Goal: Task Accomplishment & Management: Manage account settings

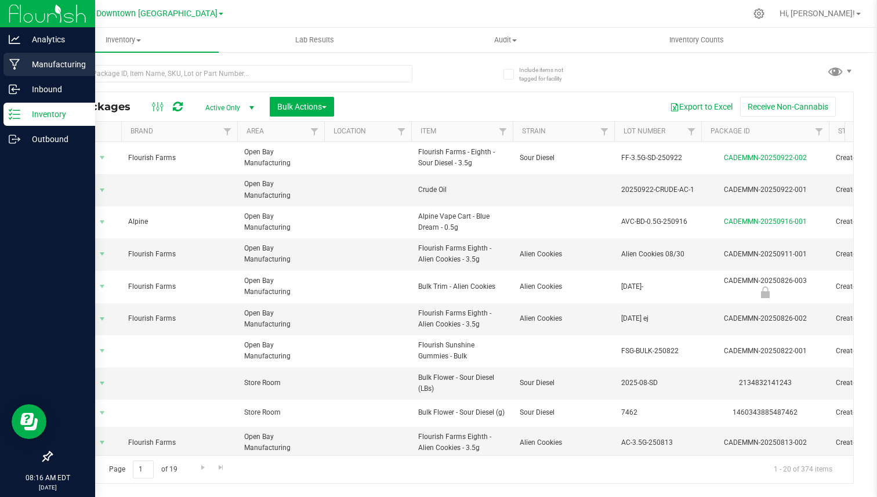
click at [42, 66] on p "Manufacturing" at bounding box center [55, 64] width 70 height 14
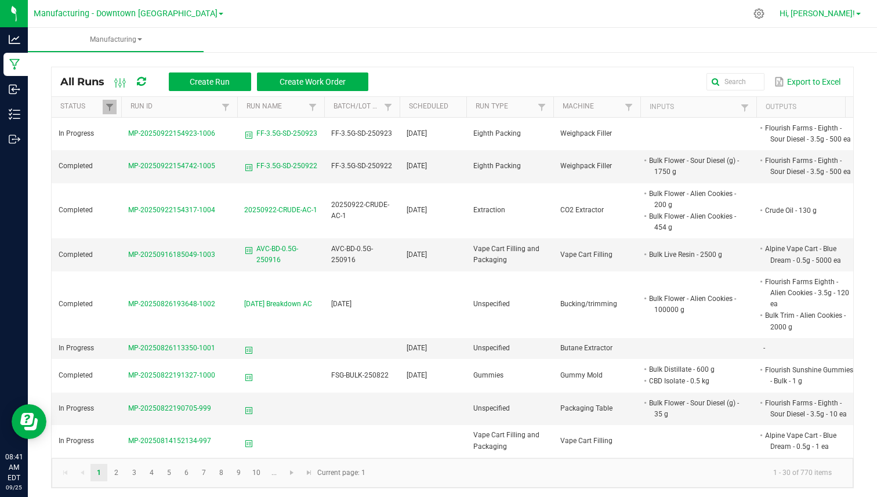
click at [829, 9] on span "Hi, [PERSON_NAME]!" at bounding box center [816, 13] width 75 height 9
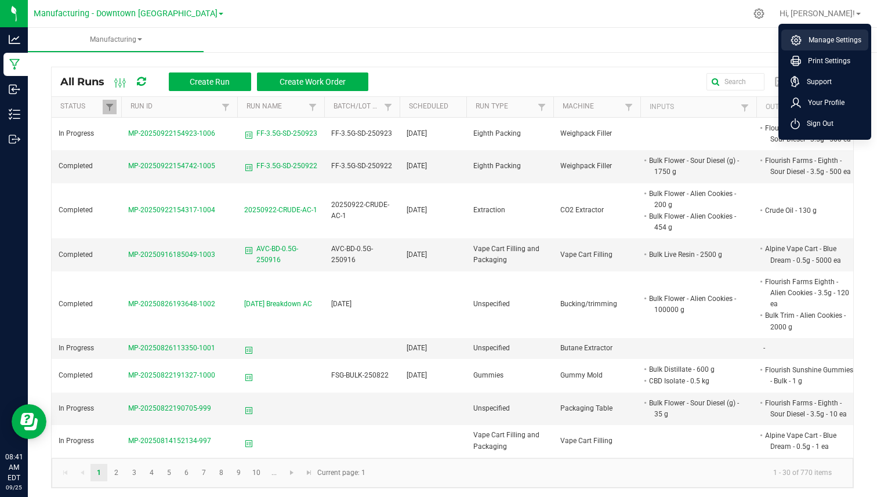
click at [825, 33] on li "Manage Settings" at bounding box center [824, 40] width 87 height 21
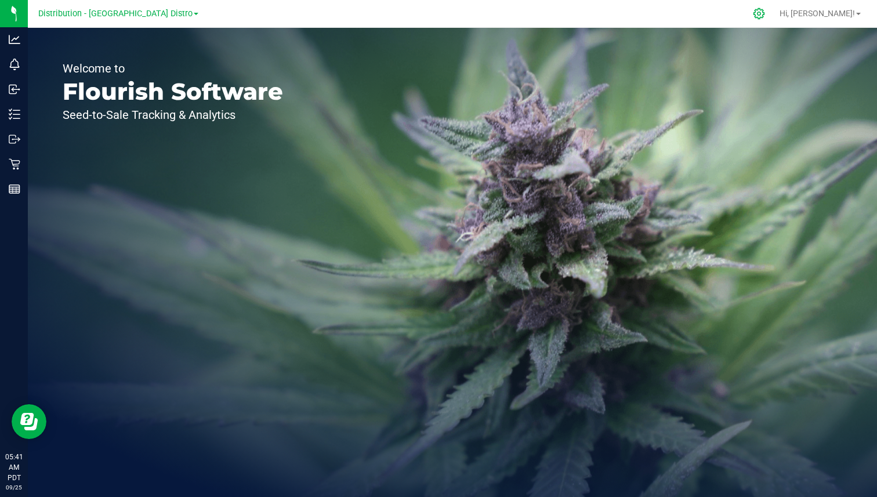
click at [765, 10] on icon at bounding box center [759, 14] width 12 height 12
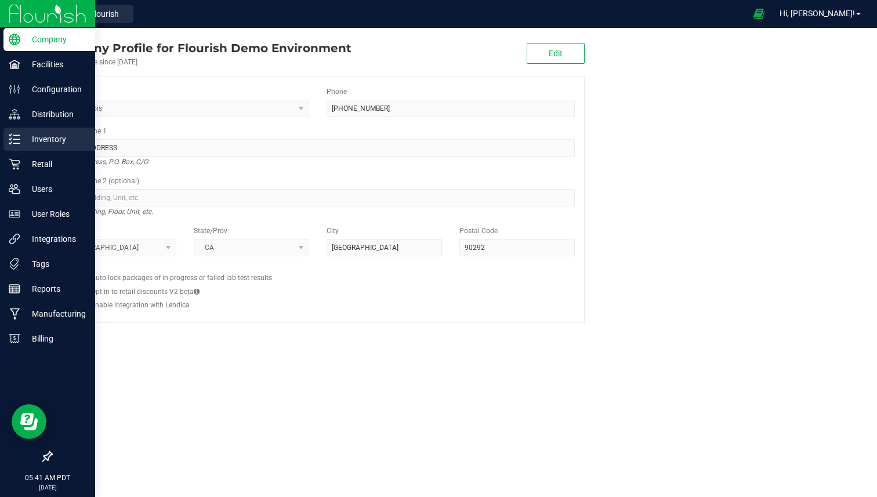
click at [9, 137] on icon at bounding box center [15, 139] width 12 height 12
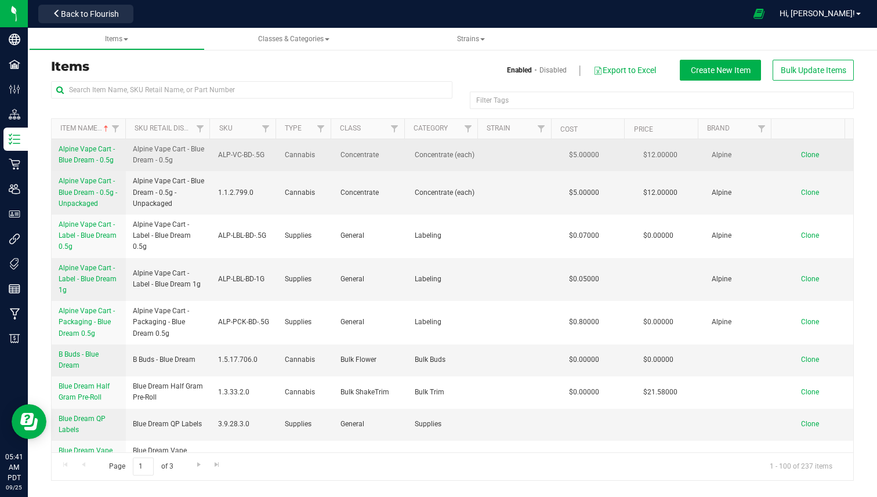
click at [95, 155] on link "Alpine Vape Cart - Blue Dream - 0.5g" at bounding box center [89, 155] width 60 height 22
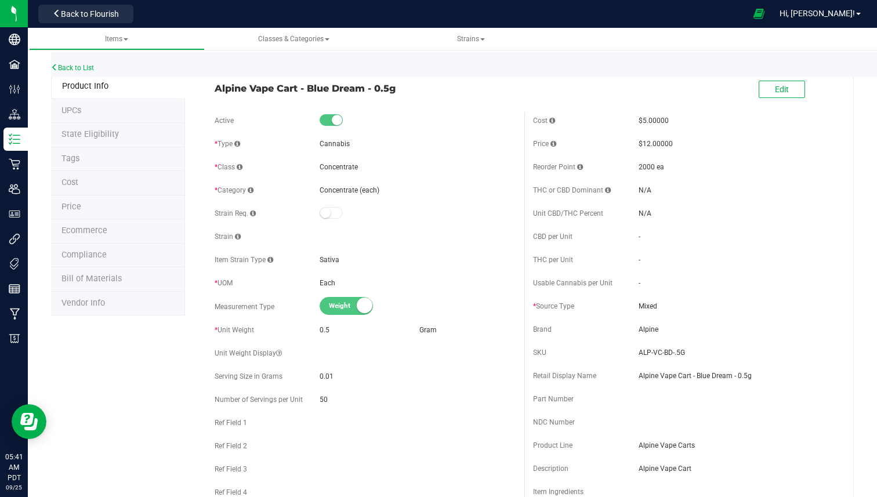
click at [83, 298] on span "Vendor Info" at bounding box center [82, 303] width 43 height 10
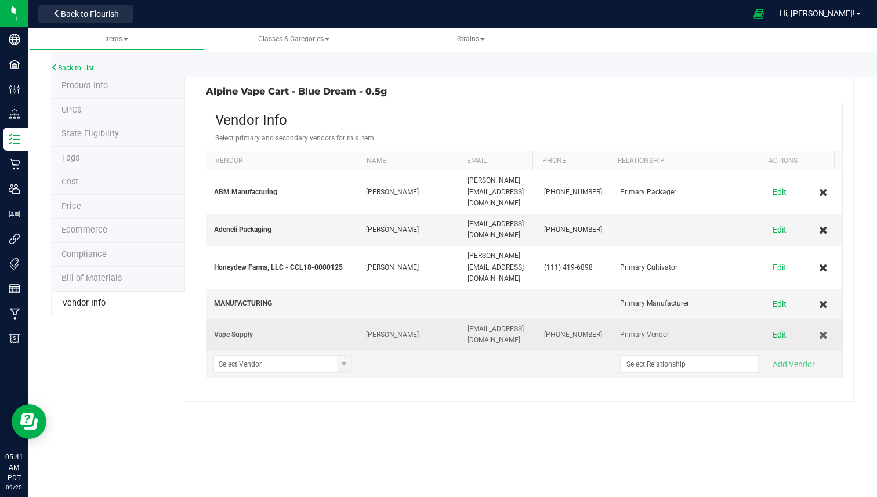
click at [625, 329] on span "Primary Vendor" at bounding box center [644, 334] width 49 height 11
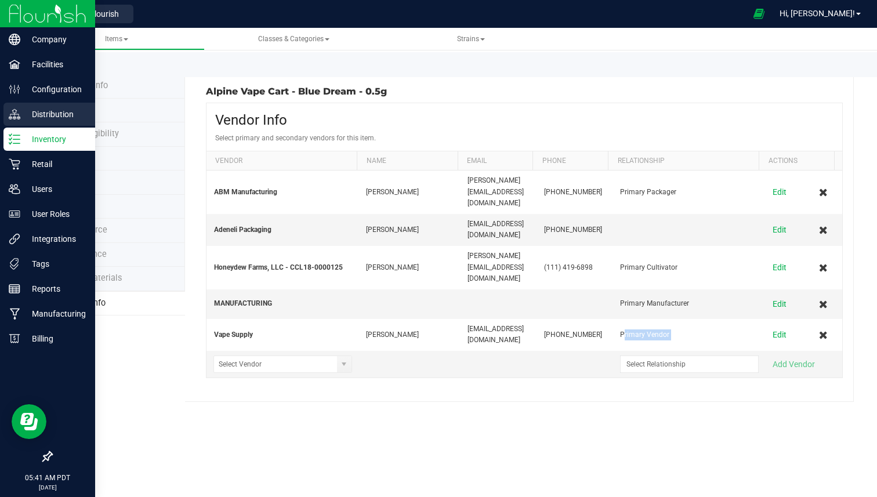
click at [47, 115] on p "Distribution" at bounding box center [55, 114] width 70 height 14
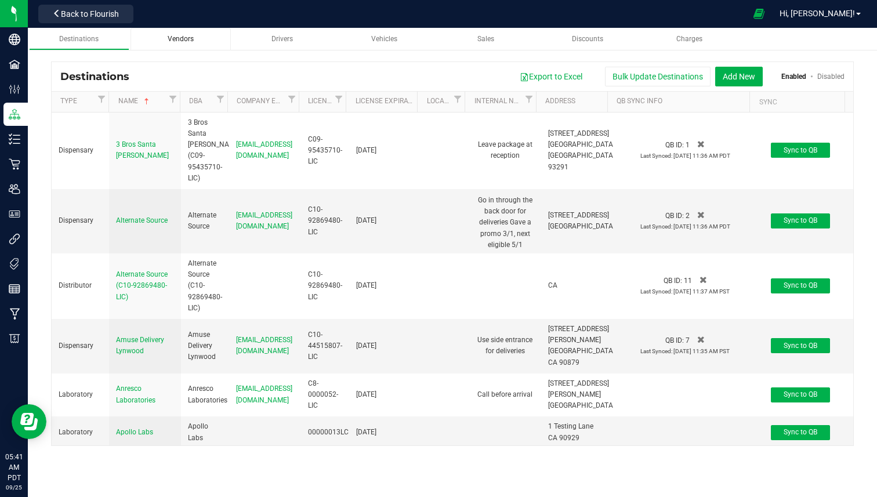
click at [186, 41] on span "Vendors" at bounding box center [181, 39] width 26 height 8
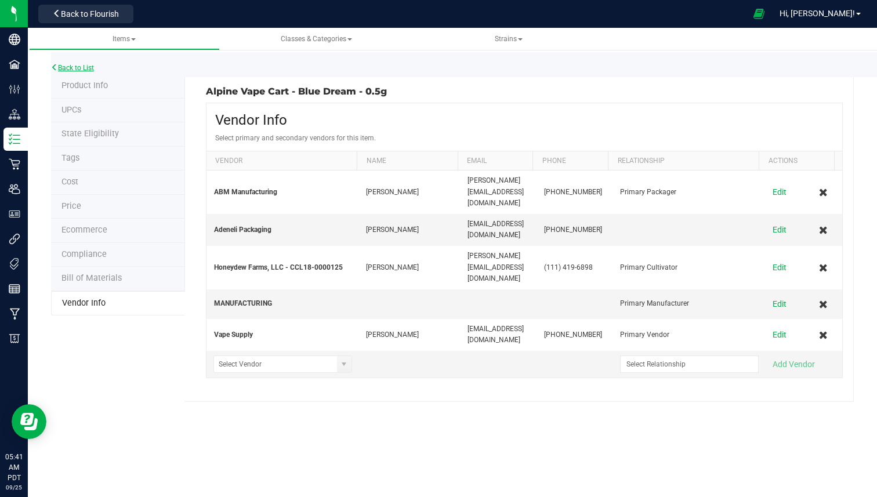
click at [94, 69] on link "Back to List" at bounding box center [72, 68] width 43 height 8
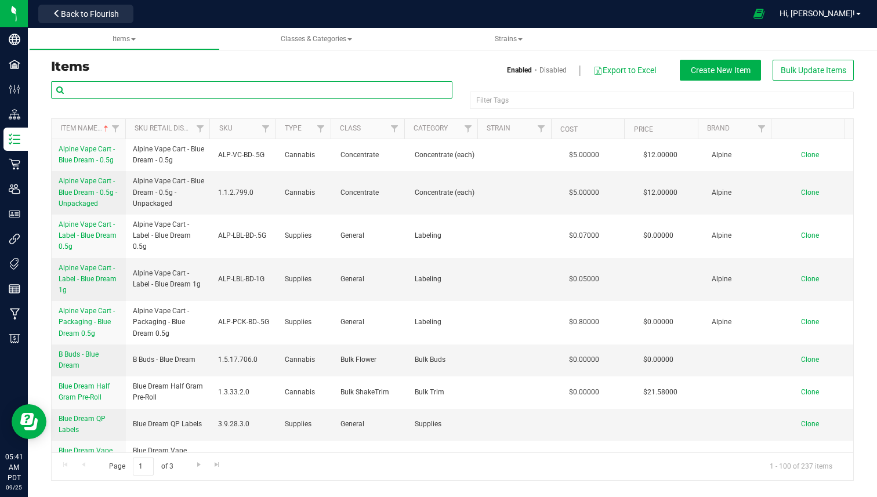
click at [239, 88] on input "text" at bounding box center [251, 89] width 401 height 17
type input "acid"
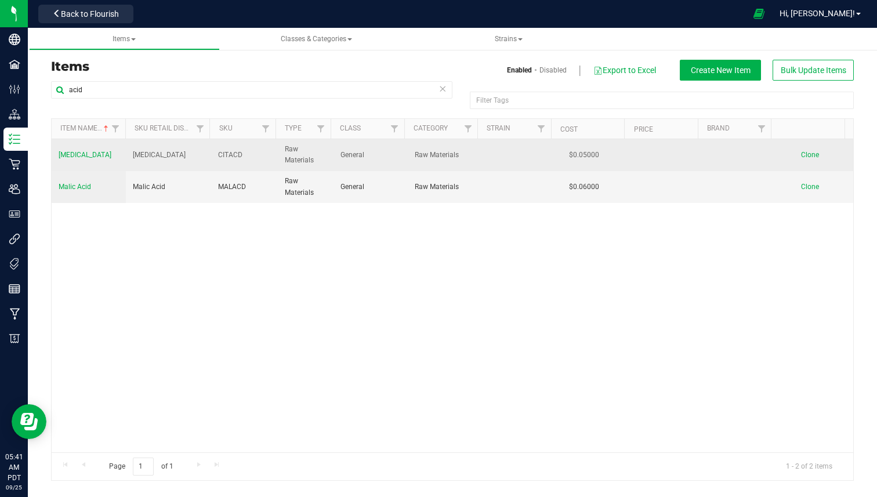
click at [83, 155] on span "[MEDICAL_DATA]" at bounding box center [85, 155] width 53 height 8
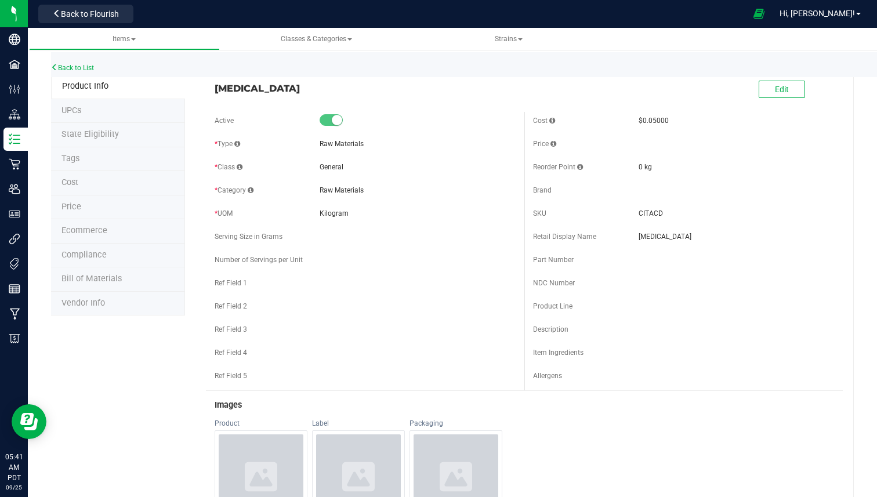
click at [102, 299] on span "Vendor Info" at bounding box center [82, 303] width 43 height 10
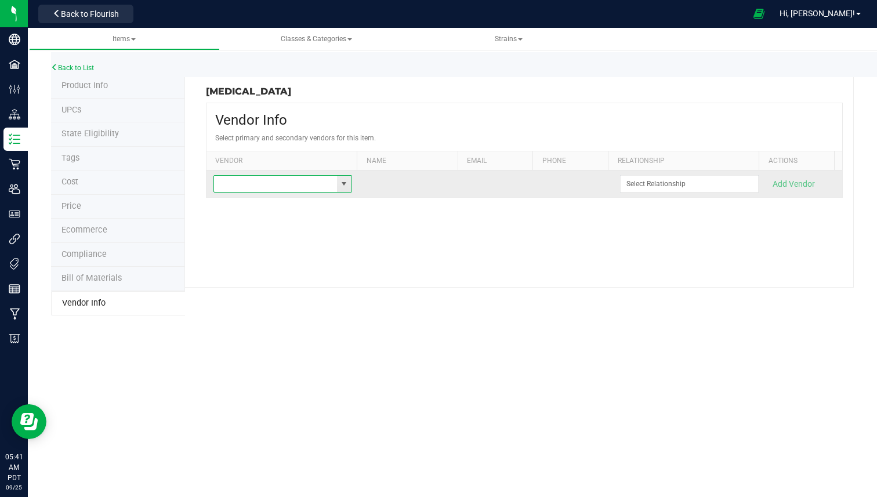
click at [319, 188] on input at bounding box center [275, 184] width 123 height 16
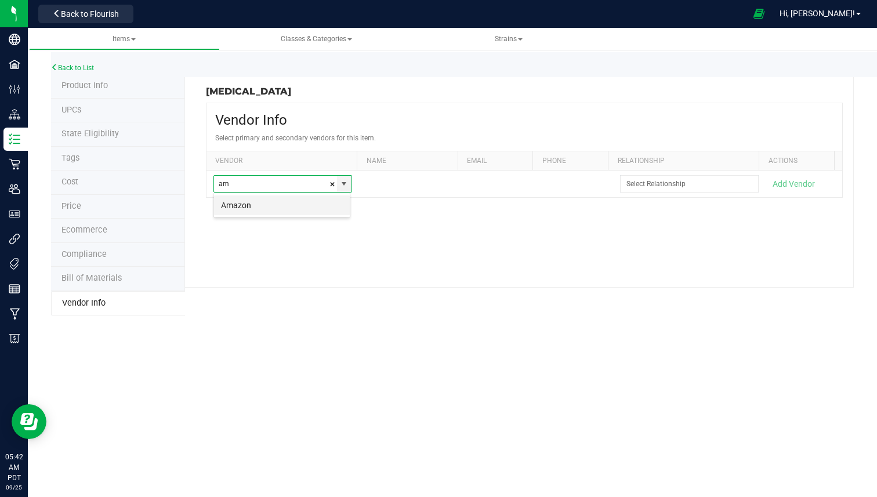
click at [315, 202] on li "Amazon" at bounding box center [282, 205] width 136 height 20
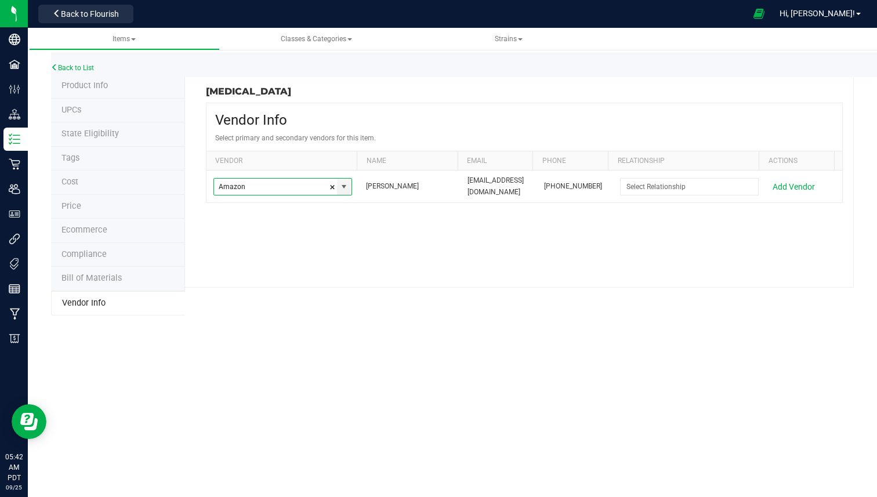
type input "Amazon"
click at [466, 198] on kendo-grid "Vendor Info Select primary and secondary vendors for this item. Vendor Name Ema…" at bounding box center [524, 153] width 637 height 100
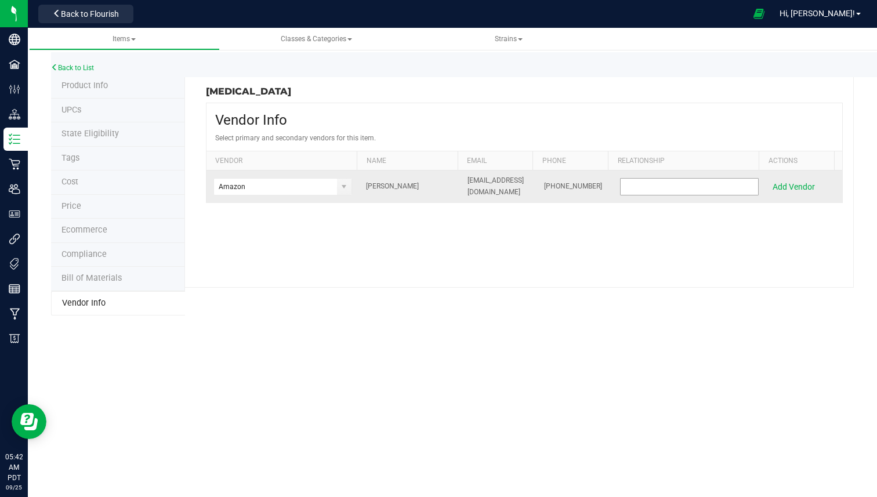
click at [620, 191] on input at bounding box center [681, 187] width 123 height 16
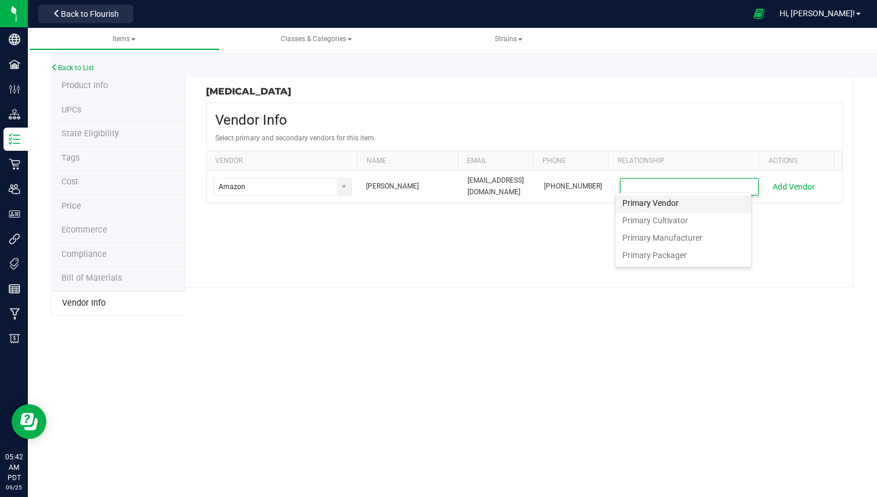
click at [655, 205] on span "Primary Vendor" at bounding box center [650, 204] width 56 height 13
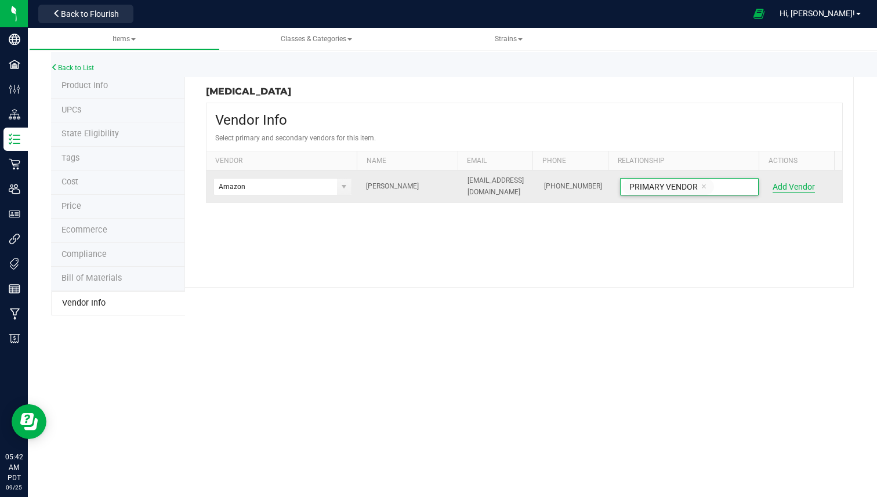
click at [789, 182] on button "Add Vendor" at bounding box center [793, 187] width 42 height 12
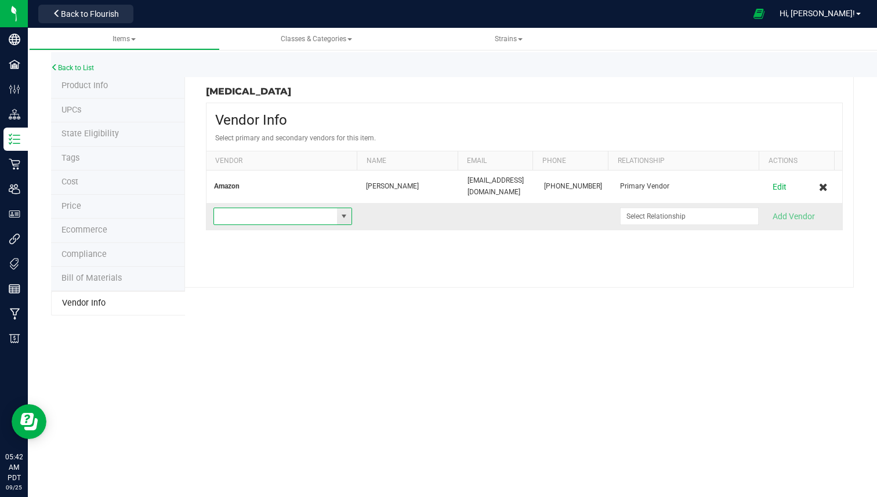
click at [272, 210] on input at bounding box center [275, 216] width 123 height 16
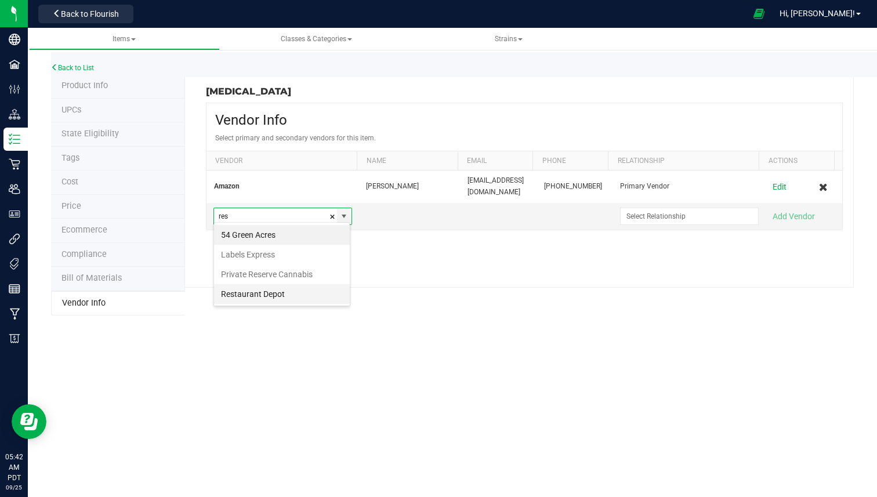
click at [232, 297] on li "Restaurant Depot" at bounding box center [282, 294] width 136 height 20
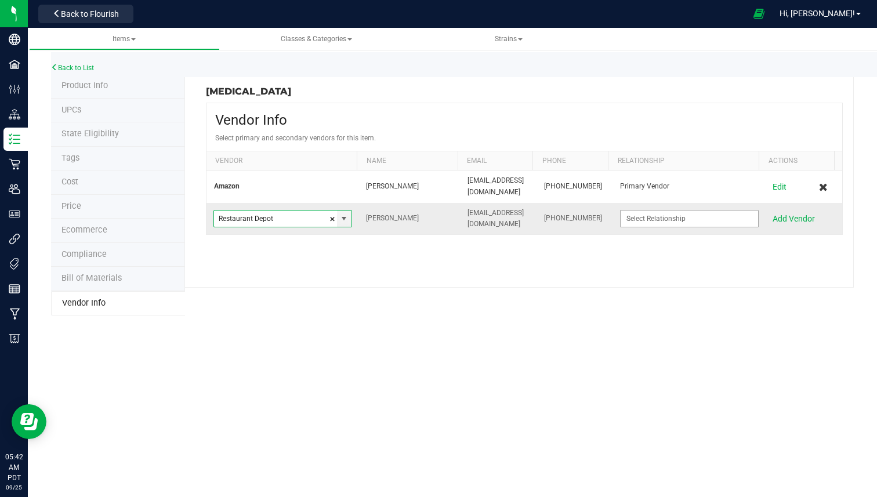
type input "Restaurant Depot"
click at [660, 212] on input at bounding box center [681, 218] width 123 height 16
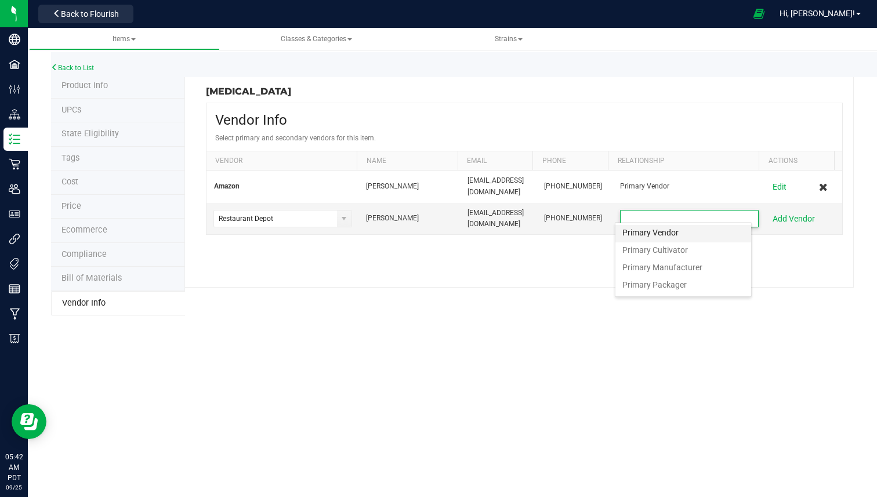
click at [667, 234] on span "Primary Vendor" at bounding box center [650, 233] width 56 height 13
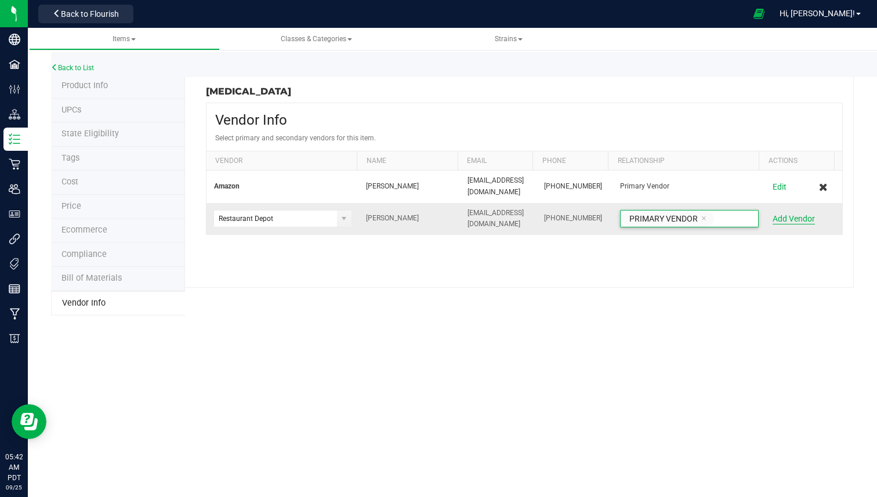
click at [782, 213] on button "Add Vendor" at bounding box center [793, 219] width 42 height 12
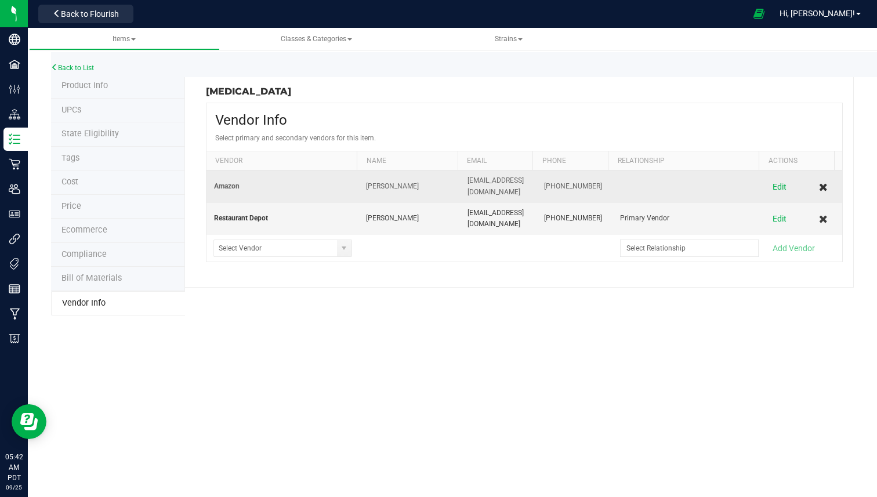
click at [819, 185] on icon "Cancel button" at bounding box center [823, 187] width 9 height 8
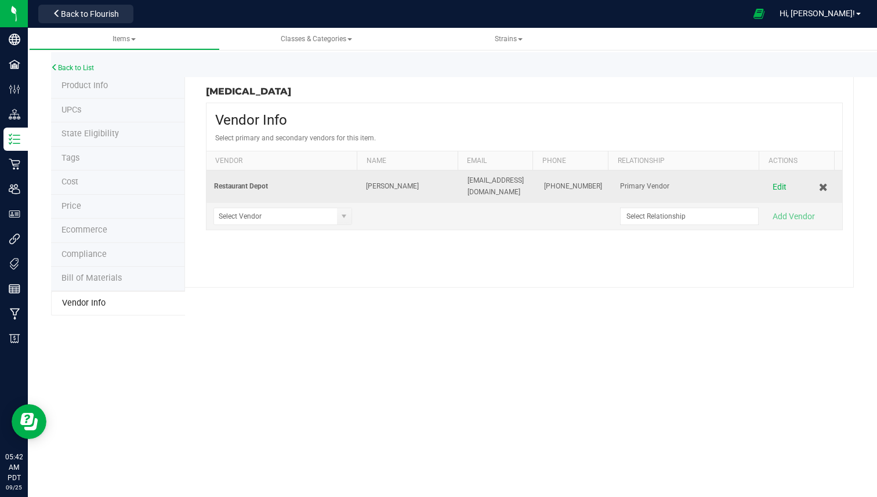
click at [228, 186] on span "Restaurant Depot" at bounding box center [240, 185] width 55 height 9
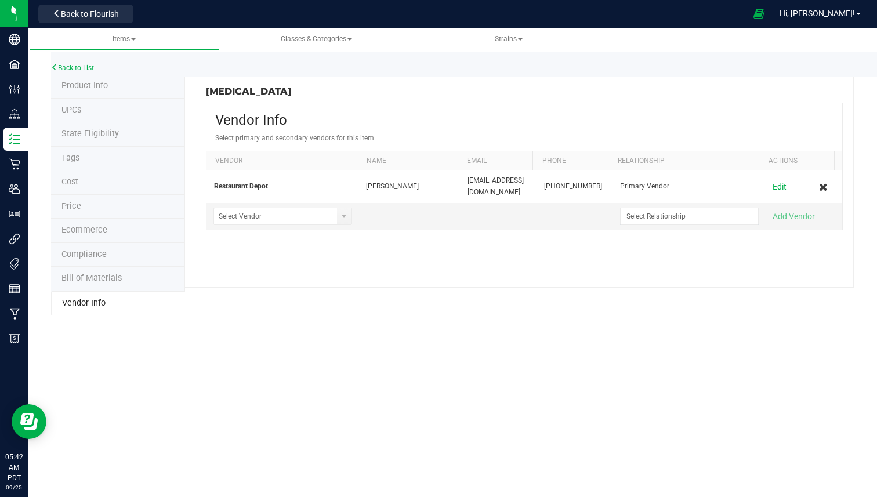
click at [212, 89] on h3 "[MEDICAL_DATA]" at bounding box center [361, 91] width 310 height 10
drag, startPoint x: 212, startPoint y: 89, endPoint x: 253, endPoint y: 86, distance: 41.2
click at [253, 86] on h3 "[MEDICAL_DATA]" at bounding box center [361, 91] width 310 height 10
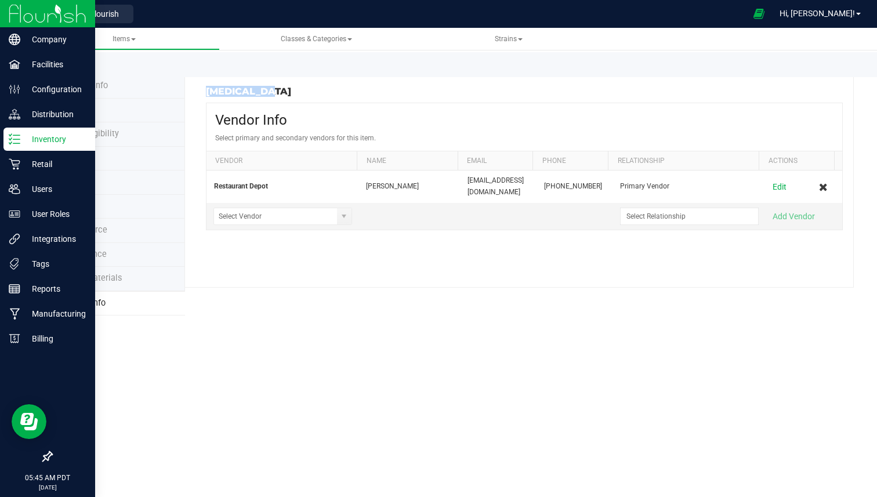
click at [25, 16] on img at bounding box center [48, 13] width 78 height 27
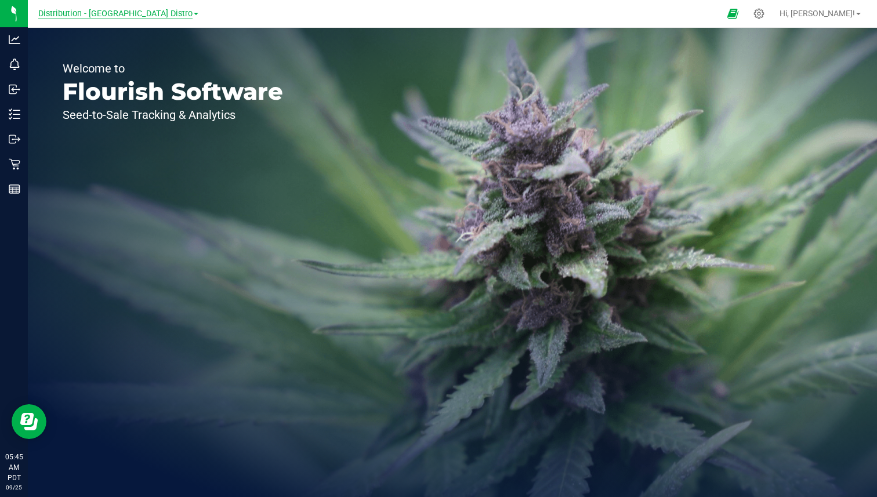
click at [131, 14] on span "Distribution - [GEOGRAPHIC_DATA] Distro" at bounding box center [115, 14] width 154 height 10
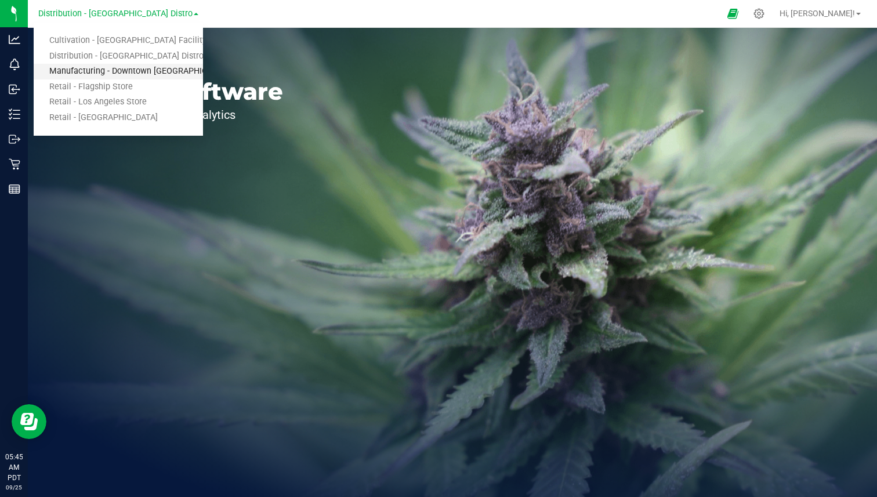
click at [95, 71] on link "Manufacturing - Downtown [GEOGRAPHIC_DATA]" at bounding box center [118, 72] width 169 height 16
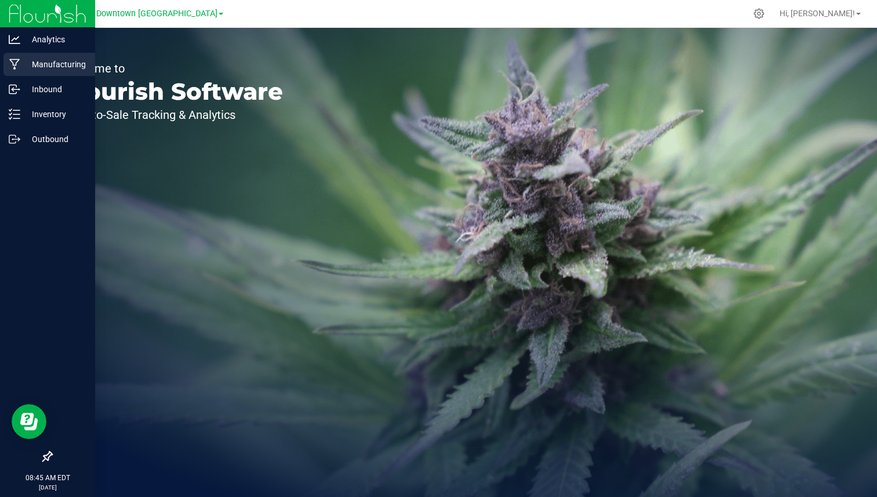
click at [19, 66] on icon at bounding box center [14, 65] width 11 height 12
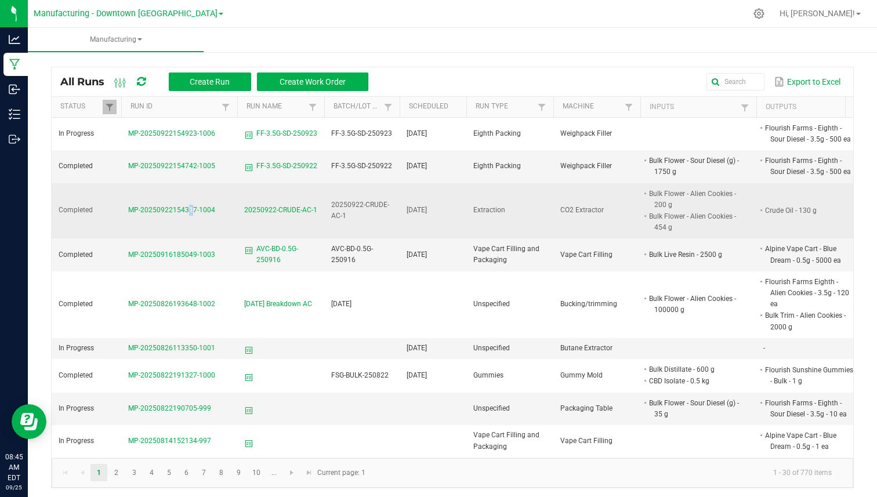
click at [185, 208] on span "MP-20250922154317-1004" at bounding box center [171, 210] width 87 height 8
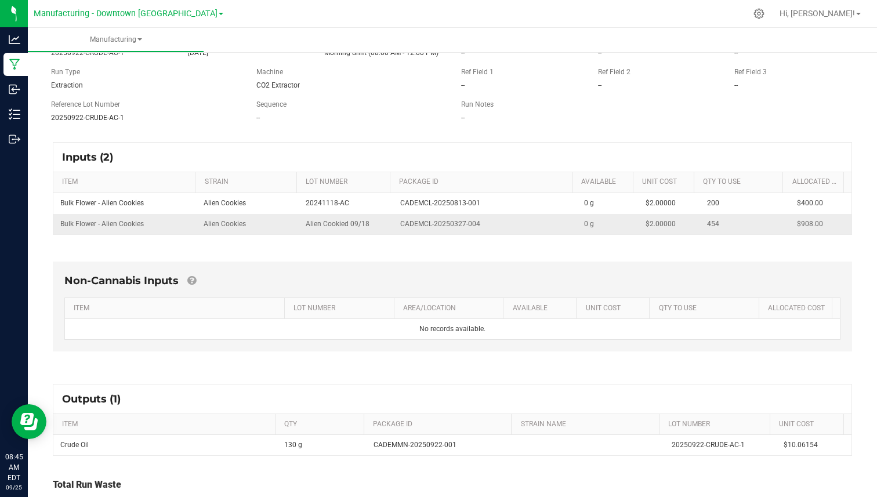
scroll to position [97, 0]
drag, startPoint x: 110, startPoint y: 194, endPoint x: 114, endPoint y: 238, distance: 44.3
click at [114, 238] on div "Inputs (2) ITEM STRAIN LOT NUMBER PACKAGE ID AVAILABLE Unit Cost QTY TO USE All…" at bounding box center [452, 188] width 820 height 114
click at [159, 218] on td "Bulk Flower - Alien Cookies" at bounding box center [124, 223] width 143 height 20
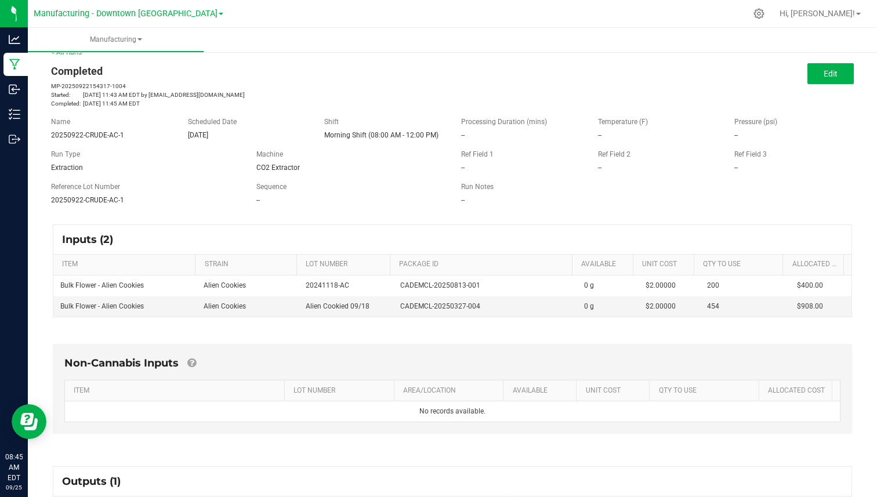
scroll to position [0, 0]
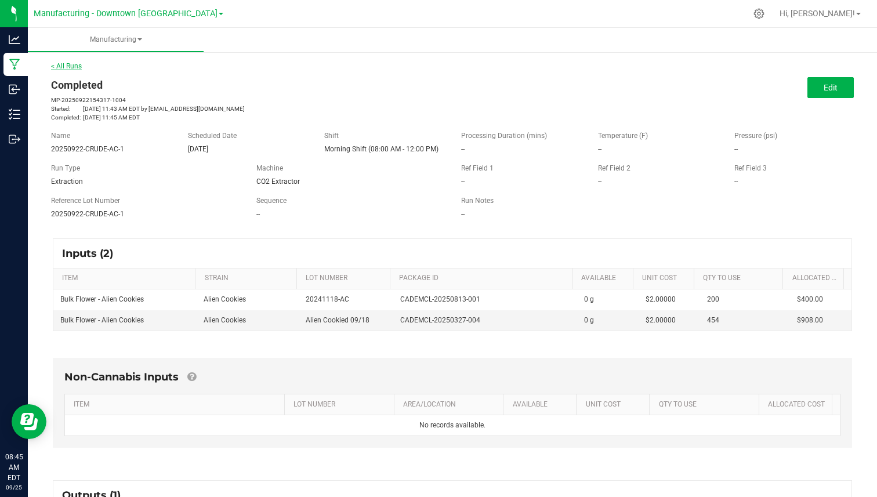
click at [75, 69] on link "< All Runs" at bounding box center [66, 66] width 31 height 8
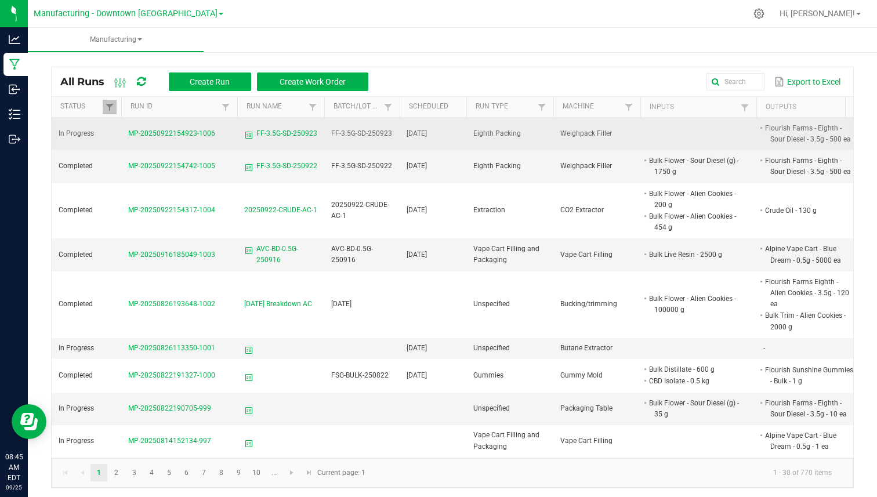
click at [158, 132] on span "MP-20250922154923-1006" at bounding box center [171, 133] width 87 height 8
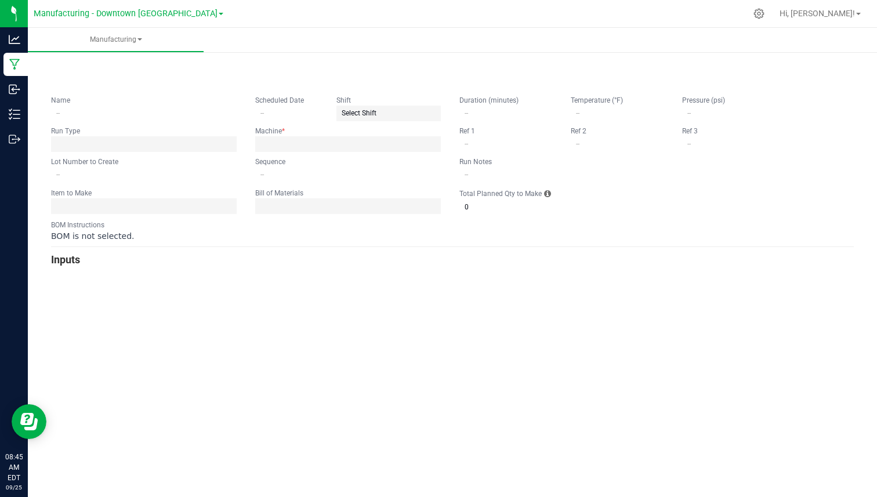
type input "FF-3.5G-SD-250923"
type input "[DATE]"
type input "FF-3.5G-SD-250923"
type input "0"
type input "500"
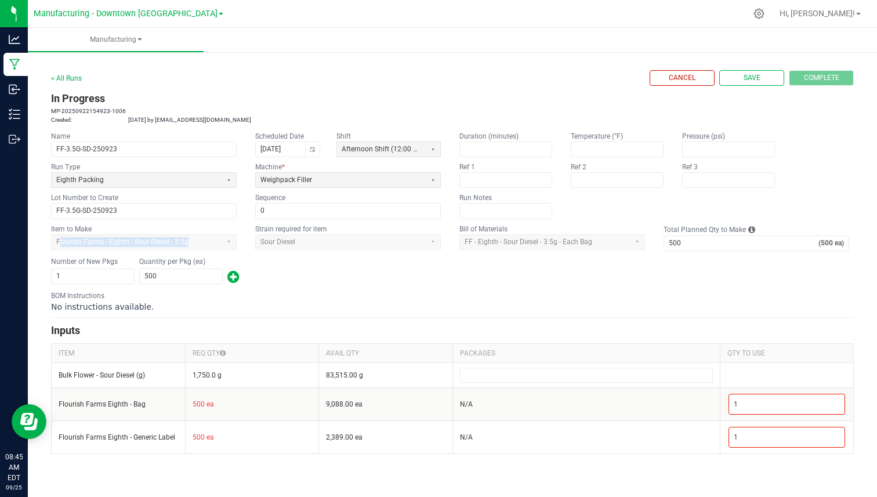
drag, startPoint x: 60, startPoint y: 240, endPoint x: 213, endPoint y: 240, distance: 153.1
click at [213, 240] on app-dropdownlist-async "Flourish Farms - Eighth - Sour Diesel - 3.5g" at bounding box center [144, 242] width 186 height 16
drag, startPoint x: 465, startPoint y: 244, endPoint x: 603, endPoint y: 245, distance: 138.0
click at [603, 245] on app-dropdownlist-async "FF - Eighth - Sour Diesel - 3.5g - Each Bag" at bounding box center [552, 242] width 186 height 16
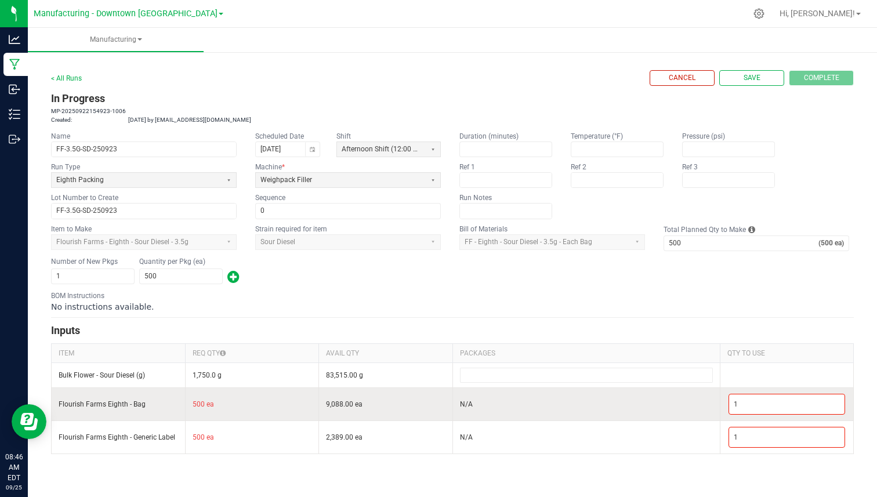
click at [614, 388] on td "N/A" at bounding box center [585, 403] width 267 height 33
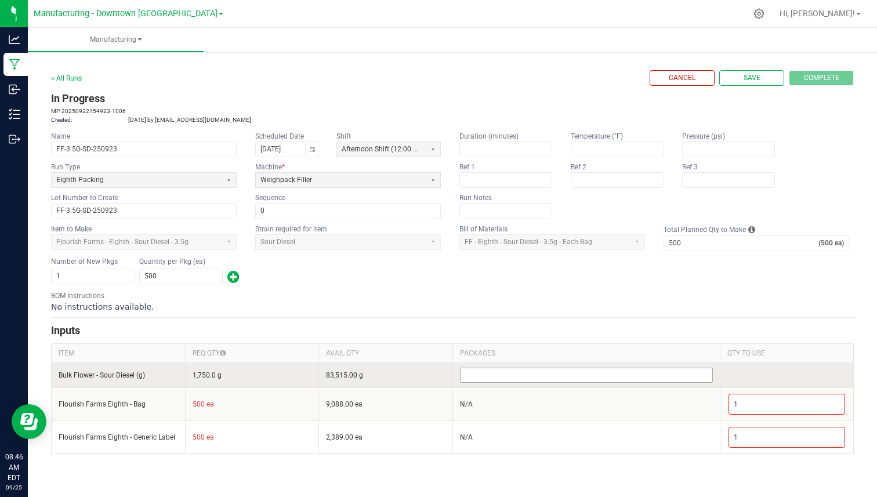
click at [616, 375] on input at bounding box center [586, 375] width 252 height 14
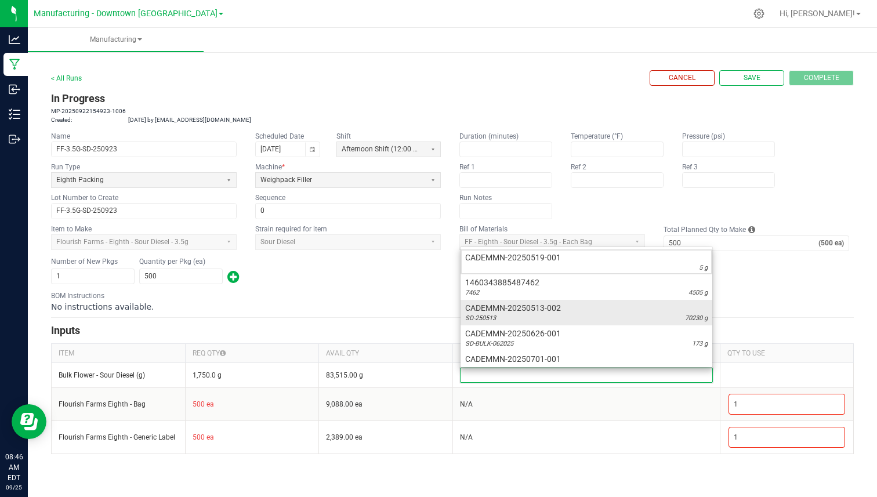
drag, startPoint x: 589, startPoint y: 328, endPoint x: 590, endPoint y: 319, distance: 8.3
click at [590, 319] on ul "CADEMMN-20250519-001 5 g 1460343885487462 7462 4505 g CADEMMN-20250513-002 SD-2…" at bounding box center [586, 337] width 252 height 177
click at [590, 319] on div "SD-250513 70230 g" at bounding box center [586, 318] width 242 height 9
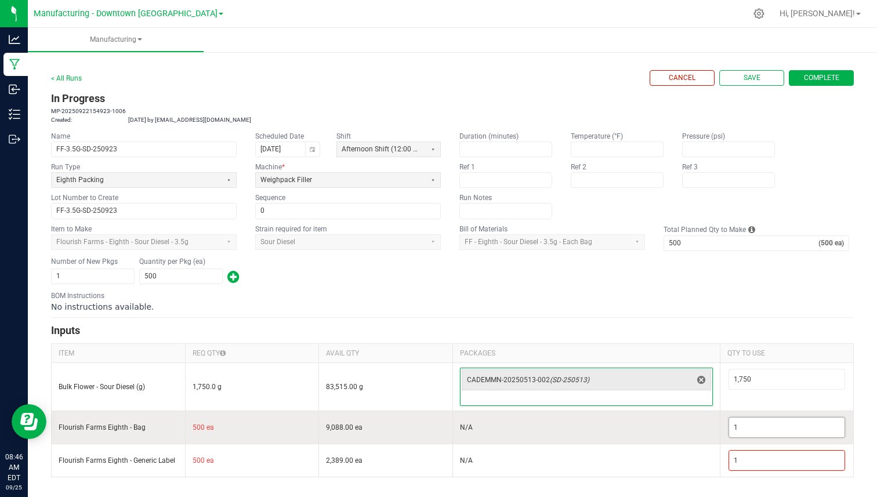
click at [753, 429] on input "1" at bounding box center [787, 427] width 116 height 20
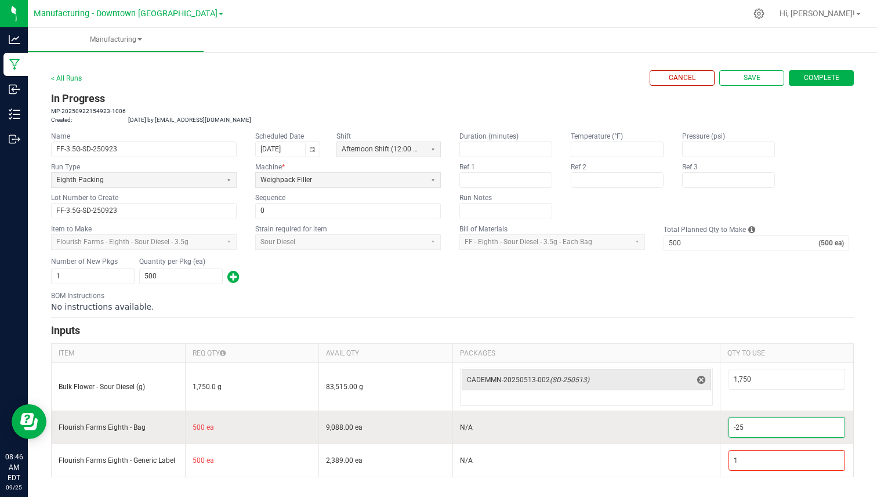
click at [753, 429] on input "-25" at bounding box center [787, 427] width 116 height 20
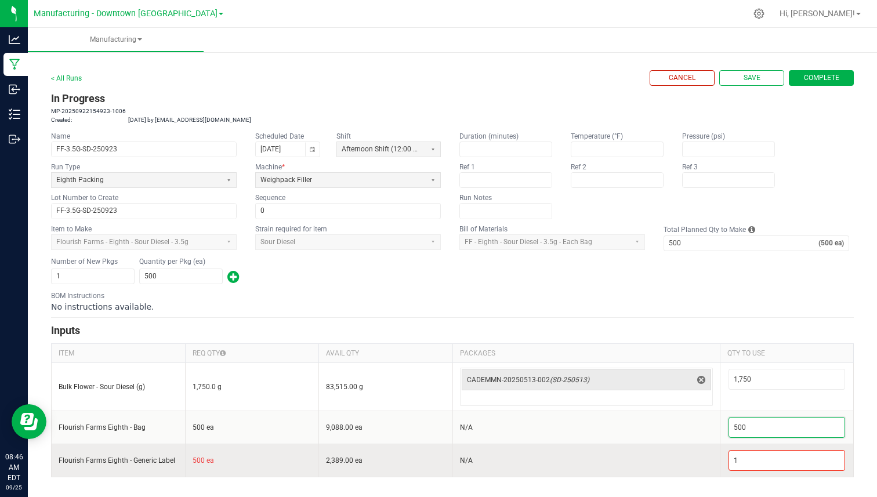
type input "500"
click at [754, 448] on td "1" at bounding box center [787, 460] width 134 height 33
click at [753, 460] on input "1" at bounding box center [787, 461] width 116 height 20
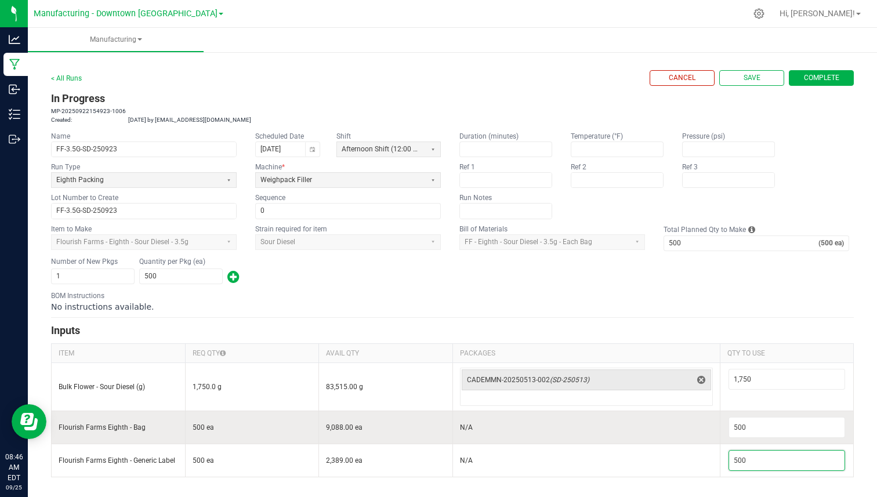
type input "500"
click at [716, 442] on td "N/A" at bounding box center [585, 427] width 267 height 33
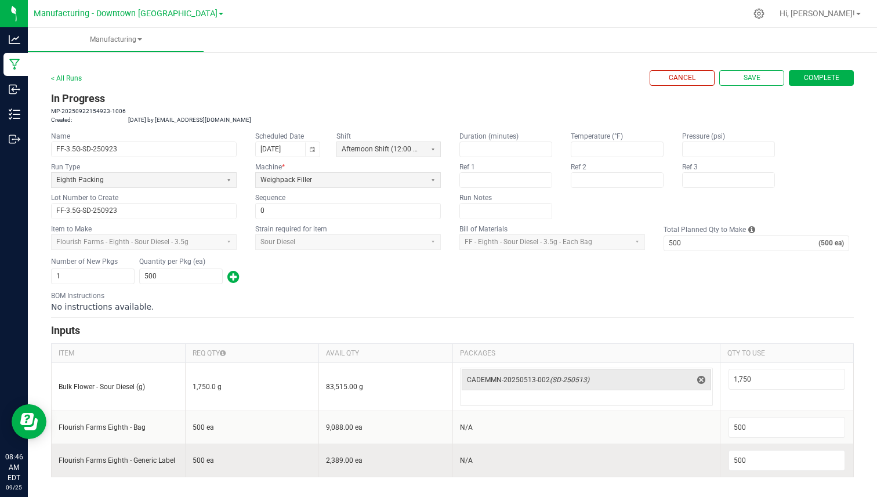
click at [700, 469] on td "N/A" at bounding box center [585, 460] width 267 height 33
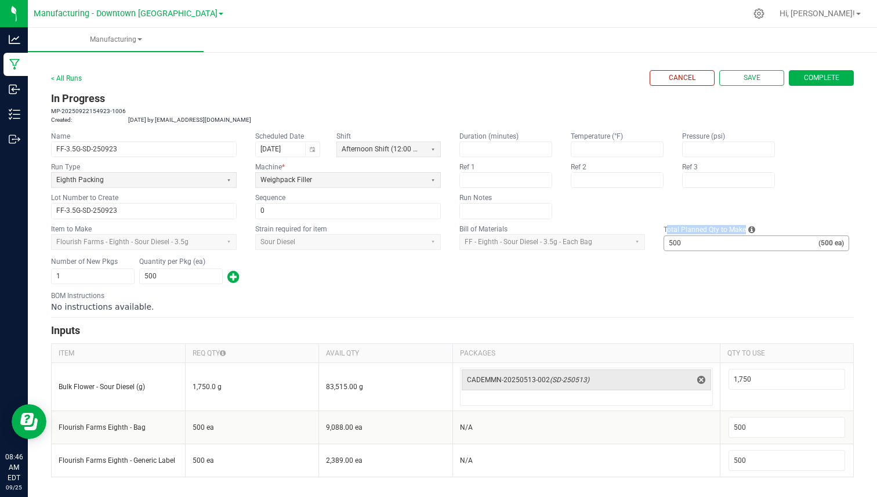
drag, startPoint x: 662, startPoint y: 226, endPoint x: 731, endPoint y: 245, distance: 70.9
click at [731, 245] on fieldset "Item to Make Flourish Farms - Eighth - Sour Diesel - 3.5g Strain required for i…" at bounding box center [452, 237] width 803 height 27
drag, startPoint x: 78, startPoint y: 265, endPoint x: 188, endPoint y: 261, distance: 110.2
click at [188, 262] on div "Number of New Pkgs 1 Quantity per Pkg (ea) 500" at bounding box center [452, 271] width 803 height 30
click at [228, 258] on kendo-label at bounding box center [233, 260] width 12 height 9
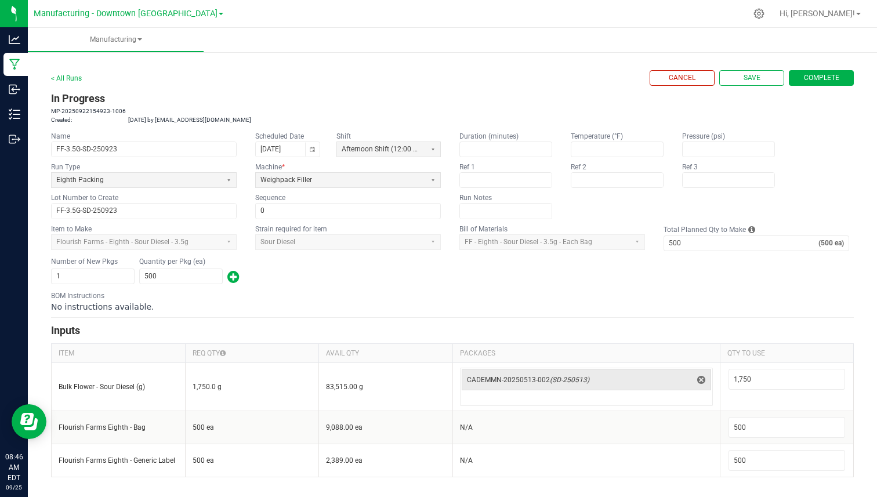
click at [284, 136] on kendo-label "Scheduled Date" at bounding box center [279, 136] width 49 height 8
click at [348, 135] on kendo-label "Shift" at bounding box center [343, 136] width 14 height 8
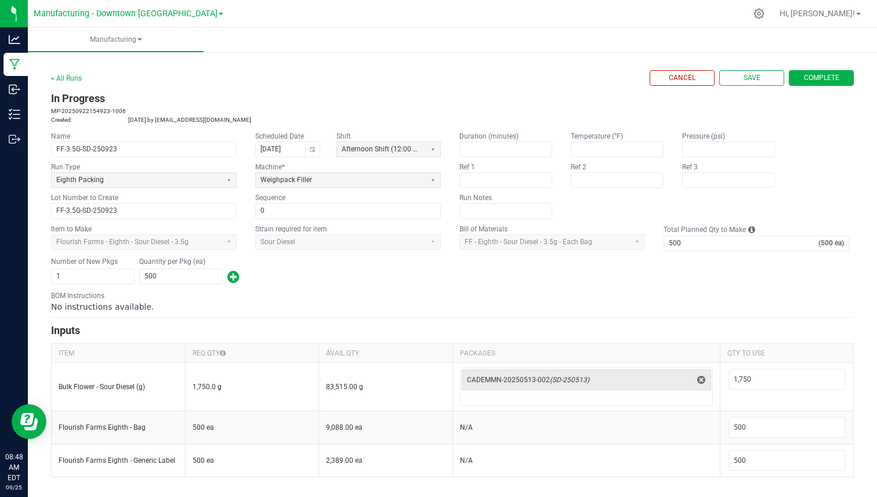
click at [272, 136] on kendo-label "Scheduled Date" at bounding box center [279, 136] width 49 height 8
copy kendo-label "Scheduled Date"
click at [108, 84] on div "< All Runs Cancel Save Complete" at bounding box center [452, 78] width 803 height 16
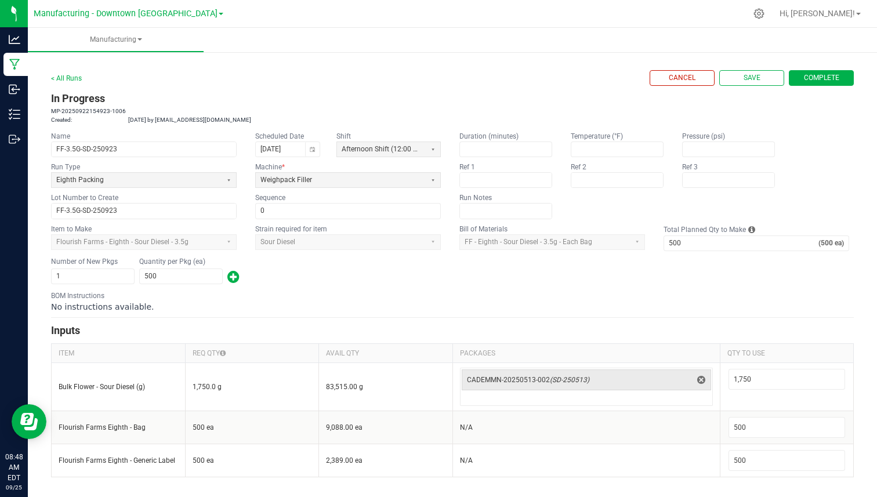
click at [135, 239] on app-dropdownlist-async "Flourish Farms - Eighth - Sour Diesel - 3.5g" at bounding box center [144, 242] width 186 height 16
copy kendo-dropdownlist "Flourish Farms - Eighth - Sour Diesel - 3.5g"
click at [340, 134] on kendo-label "Shift" at bounding box center [343, 136] width 14 height 8
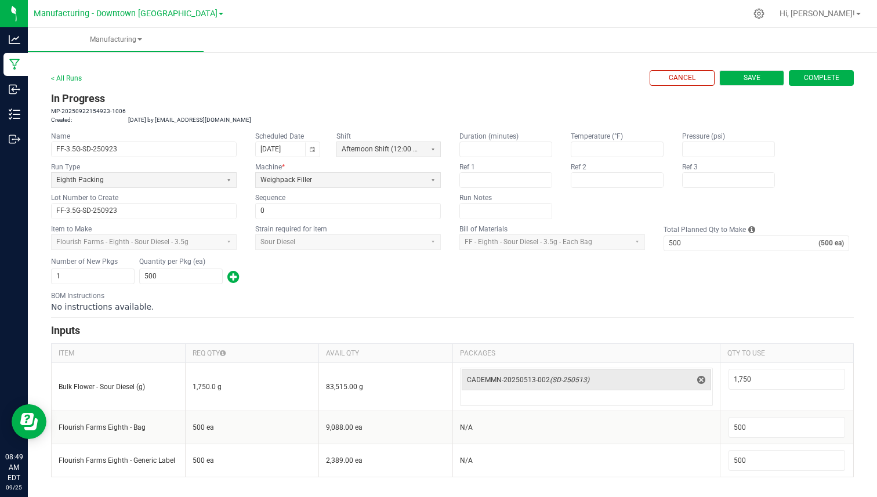
click at [743, 79] on span "Save" at bounding box center [751, 78] width 17 height 10
type input "0"
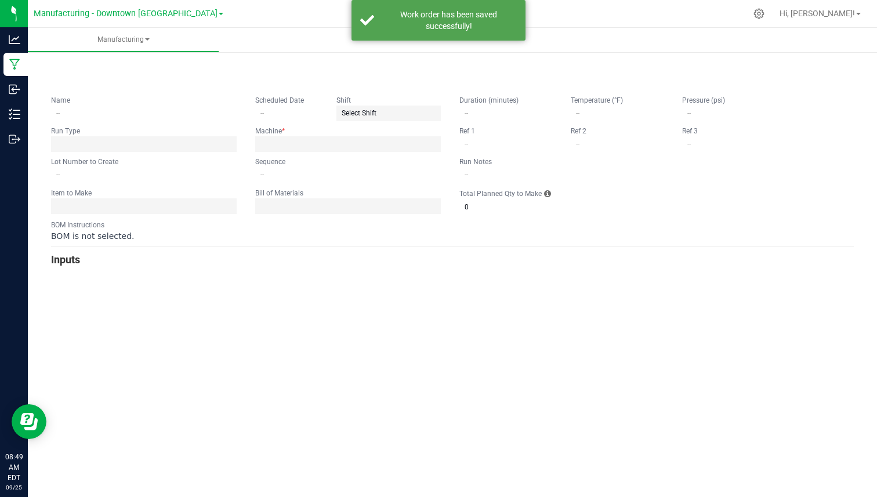
type input "FF-3.5G-SD-250923"
type input "[DATE]"
type input "FF-3.5G-SD-250923"
type input "0"
type input "500"
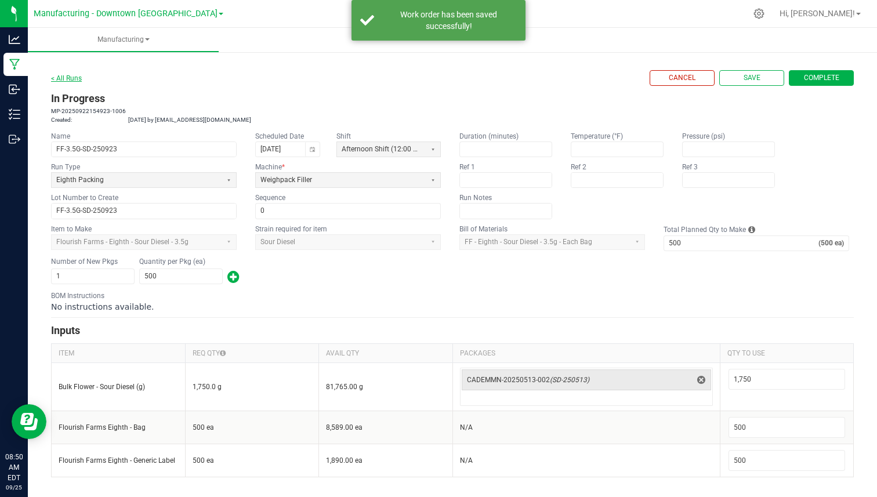
click at [65, 76] on link "< All Runs" at bounding box center [66, 78] width 31 height 8
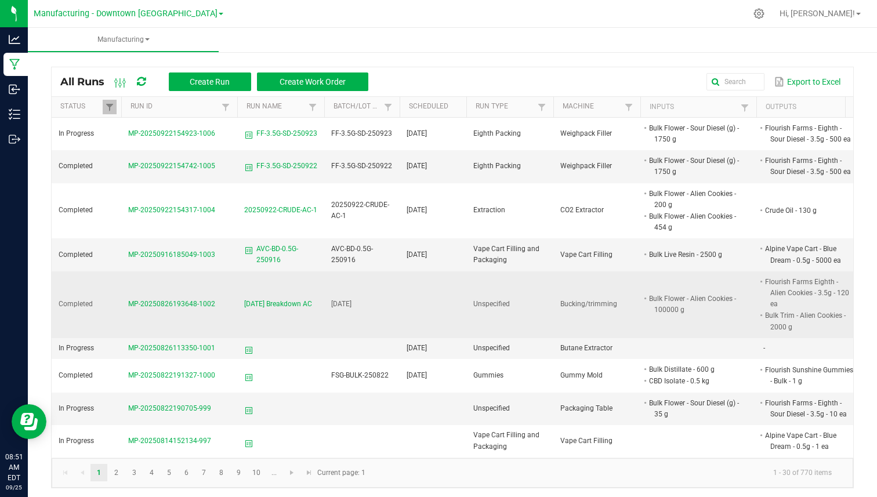
click at [176, 300] on span "MP-20250826193648-1002" at bounding box center [171, 304] width 87 height 8
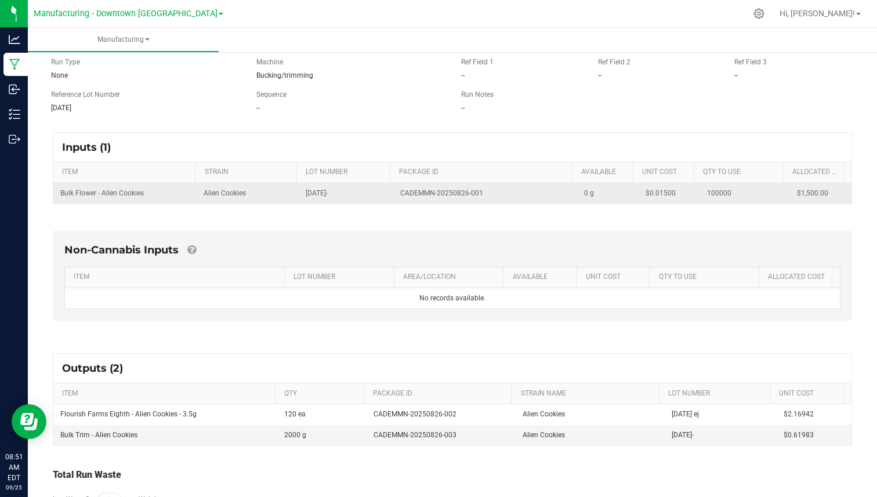
scroll to position [163, 0]
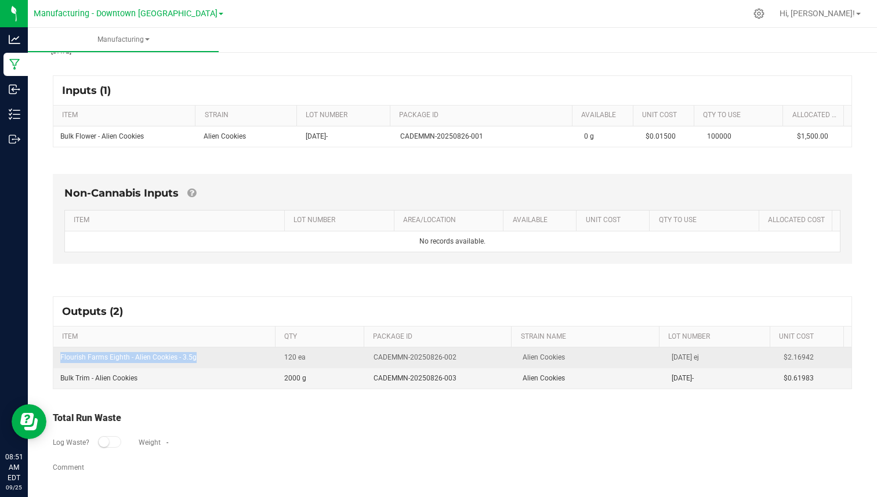
drag, startPoint x: 58, startPoint y: 358, endPoint x: 220, endPoint y: 361, distance: 161.8
click at [220, 361] on td "Flourish Farms Eighth - Alien Cookies - 3.5g" at bounding box center [165, 357] width 224 height 21
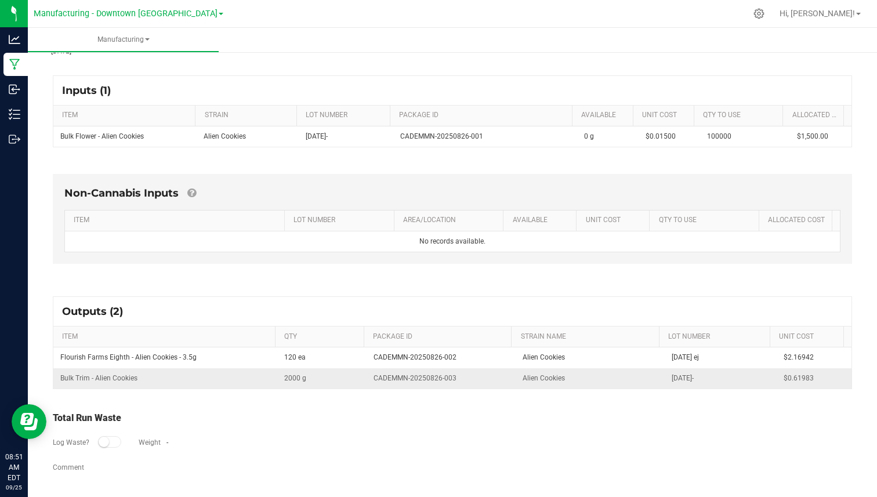
click at [100, 380] on td "Bulk Trim - Alien Cookies" at bounding box center [165, 378] width 224 height 20
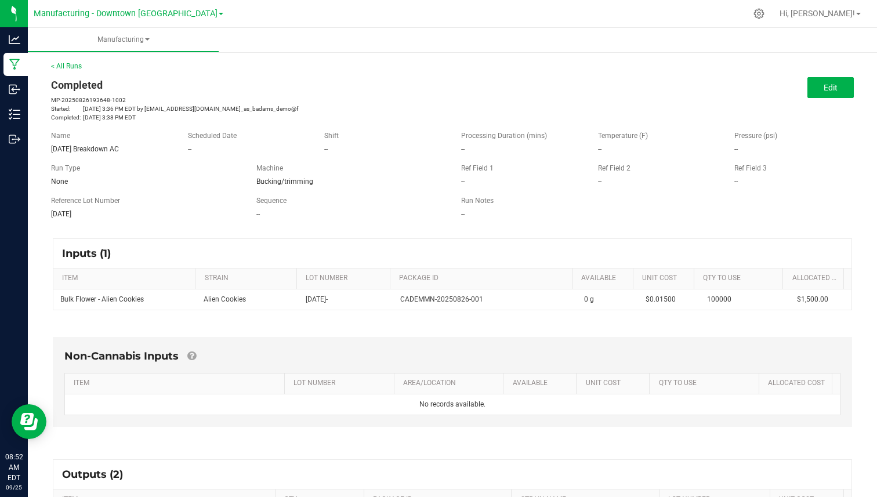
click at [300, 179] on span "Bucking/trimming" at bounding box center [284, 181] width 57 height 8
click at [59, 169] on span "Run Type" at bounding box center [65, 168] width 29 height 10
click at [71, 71] on div "< All Runs Completed MP-20250826193648-1002 Started: [DATE] 3:36 PM EDT by [EMA…" at bounding box center [452, 91] width 803 height 61
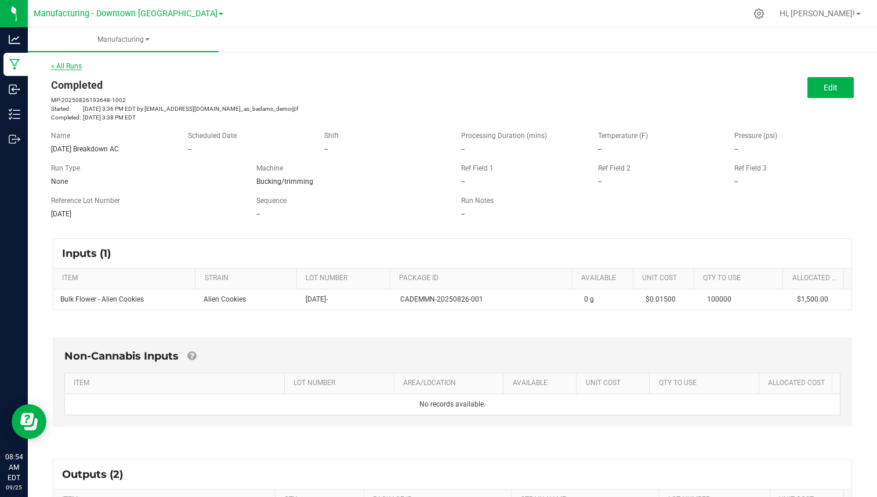
click at [71, 66] on link "< All Runs" at bounding box center [66, 66] width 31 height 8
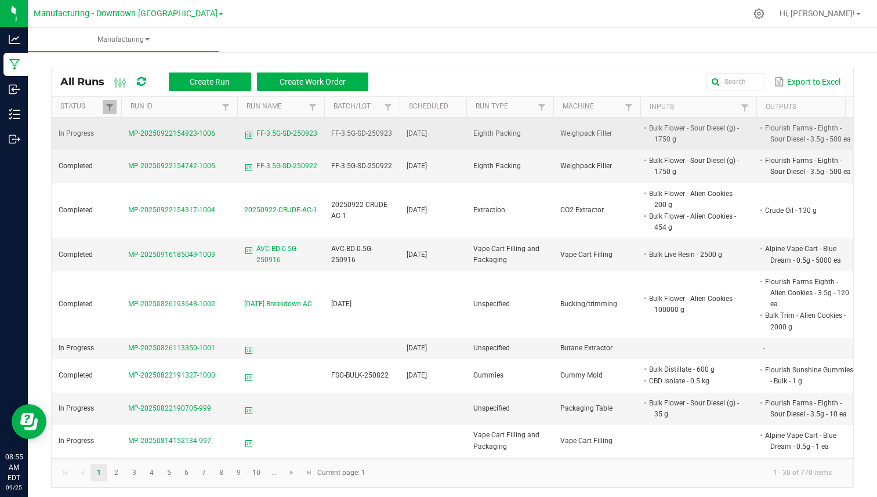
click at [194, 136] on span "MP-20250922154923-1006" at bounding box center [171, 133] width 87 height 8
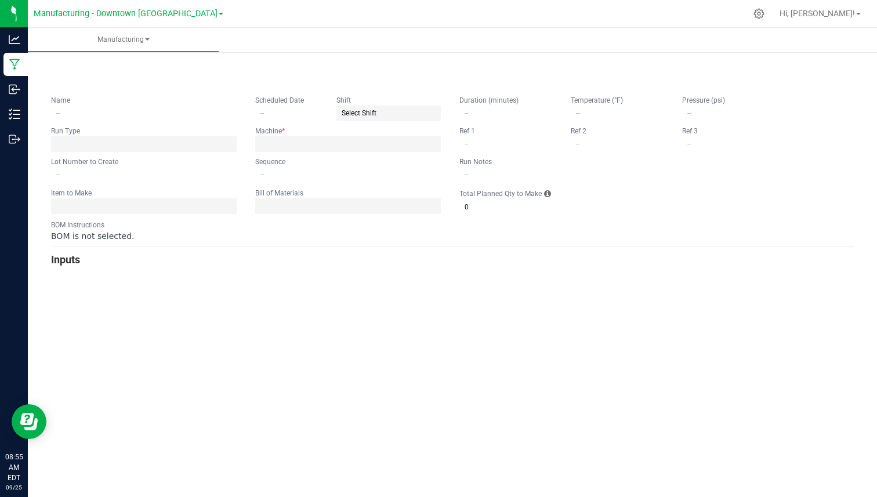
type input "FF-3.5G-SD-250923"
type input "[DATE]"
type input "FF-3.5G-SD-250923"
type input "0"
type input "500"
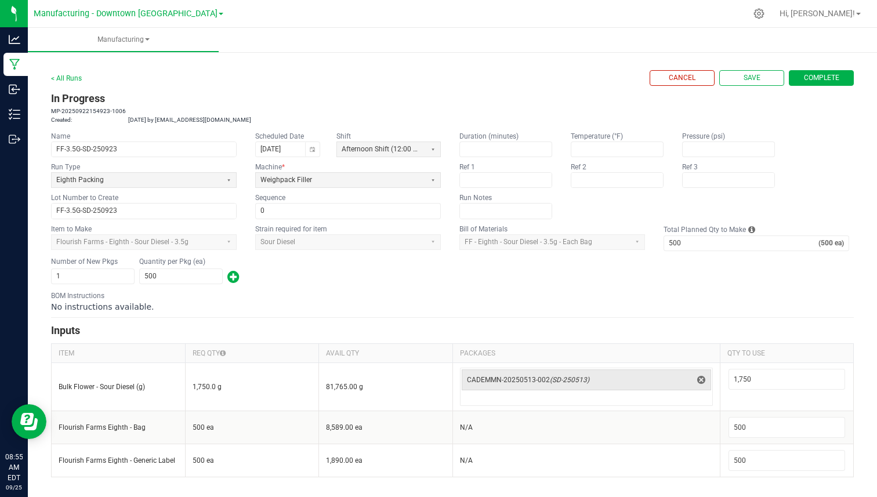
click at [282, 137] on kendo-label "Scheduled Date" at bounding box center [279, 136] width 49 height 8
click at [274, 167] on kendo-label "Machine *" at bounding box center [270, 167] width 30 height 8
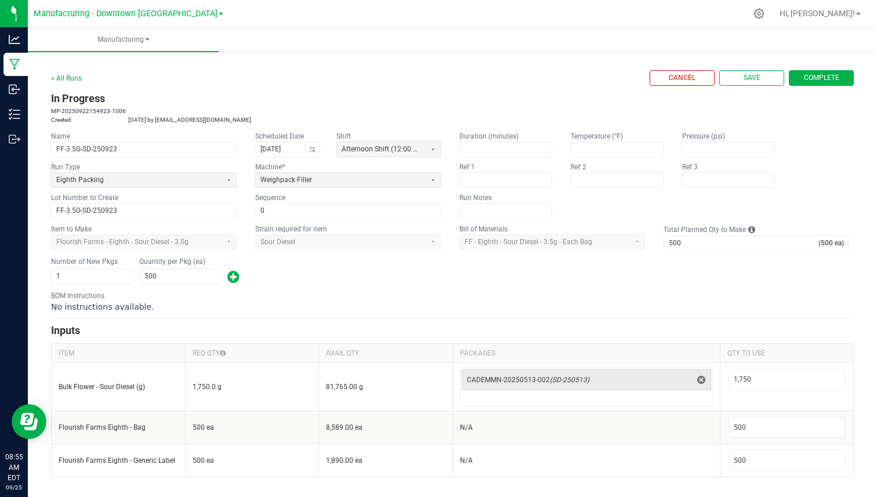
click at [64, 167] on kendo-label "Run Type" at bounding box center [65, 167] width 29 height 8
click at [268, 164] on kendo-label "Machine *" at bounding box center [270, 167] width 30 height 8
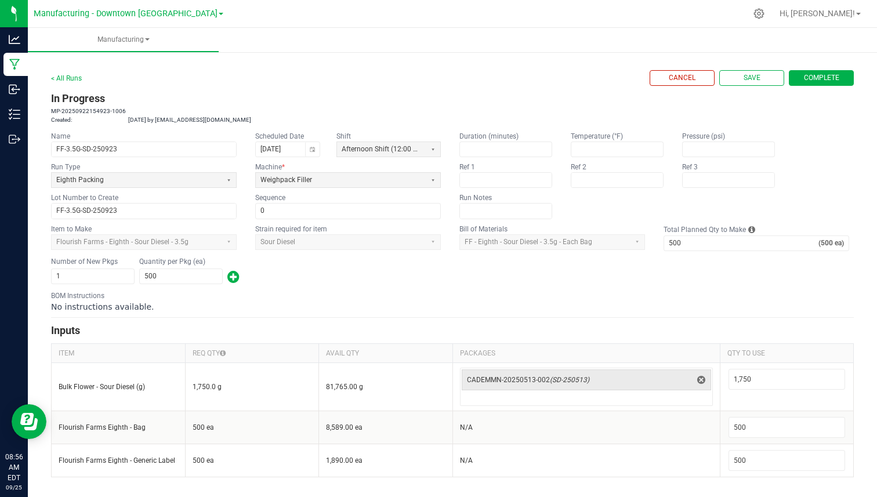
click at [65, 168] on kendo-label "Run Type" at bounding box center [65, 167] width 29 height 8
click at [59, 168] on kendo-label "Run Type" at bounding box center [65, 167] width 29 height 8
drag, startPoint x: 59, startPoint y: 168, endPoint x: 70, endPoint y: 168, distance: 10.4
click at [70, 168] on kendo-label "Run Type" at bounding box center [65, 167] width 29 height 8
copy kendo-label "Run Type"
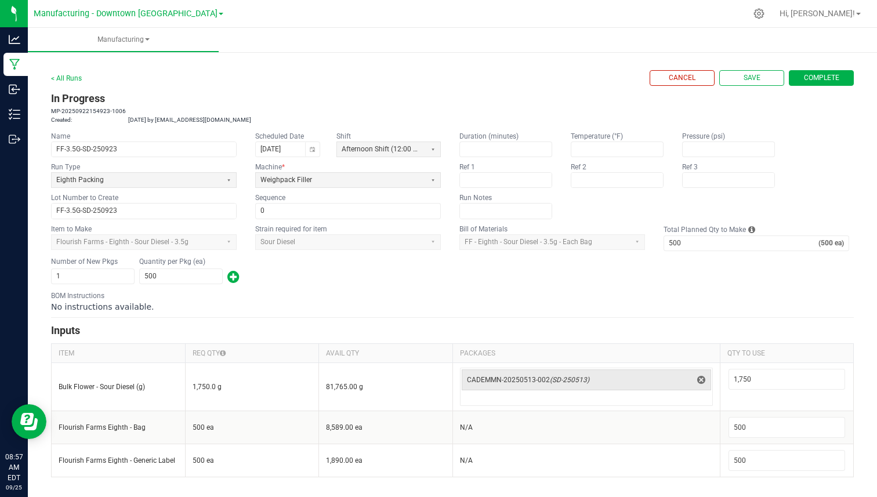
click at [265, 167] on kendo-label "Machine *" at bounding box center [270, 167] width 30 height 8
click at [60, 168] on kendo-label "Run Type" at bounding box center [65, 167] width 29 height 8
drag, startPoint x: 60, startPoint y: 168, endPoint x: 93, endPoint y: 166, distance: 33.1
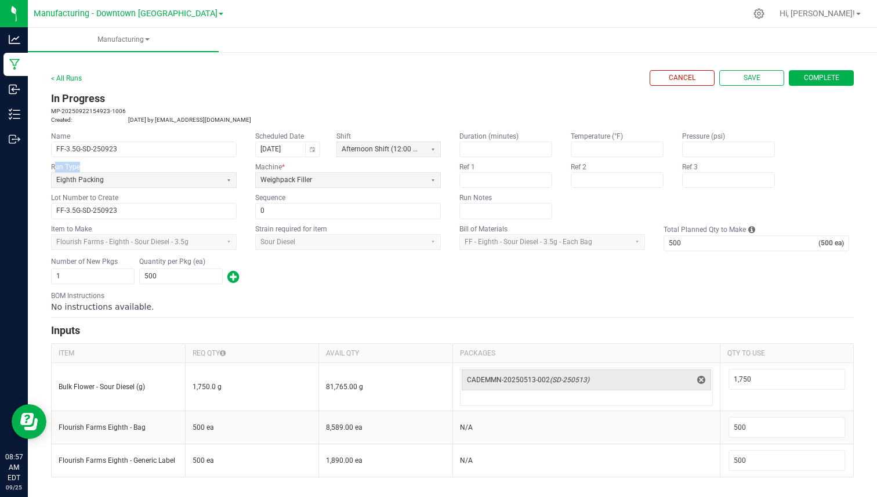
click at [93, 166] on div "Run Type" at bounding box center [144, 167] width 186 height 10
click at [86, 177] on span "Eighth Packing" at bounding box center [136, 180] width 161 height 10
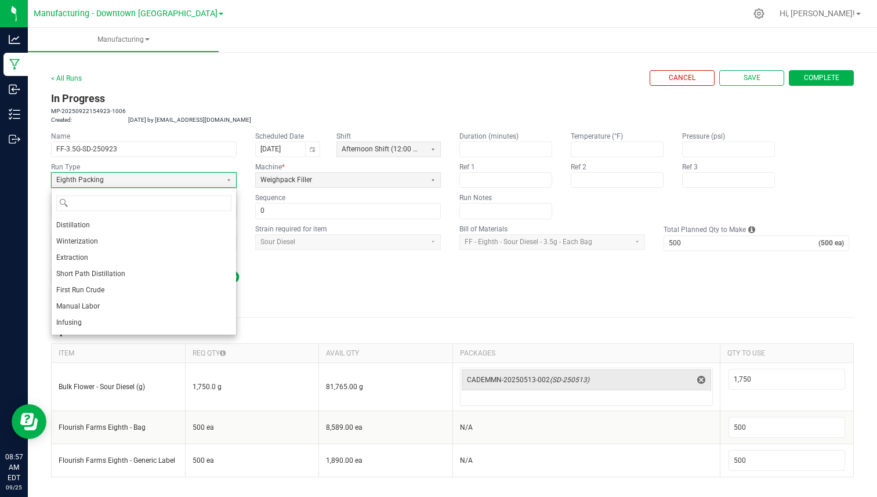
scroll to position [160, 0]
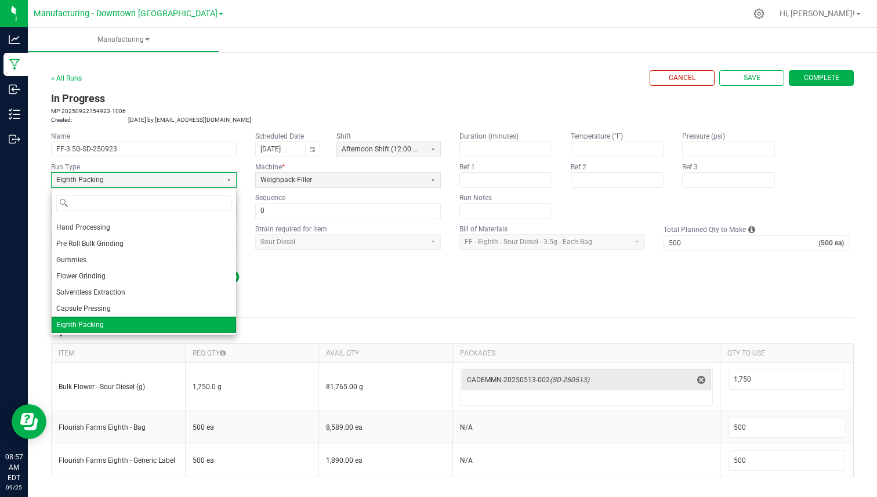
click at [77, 168] on kendo-label "Run Type" at bounding box center [65, 167] width 29 height 8
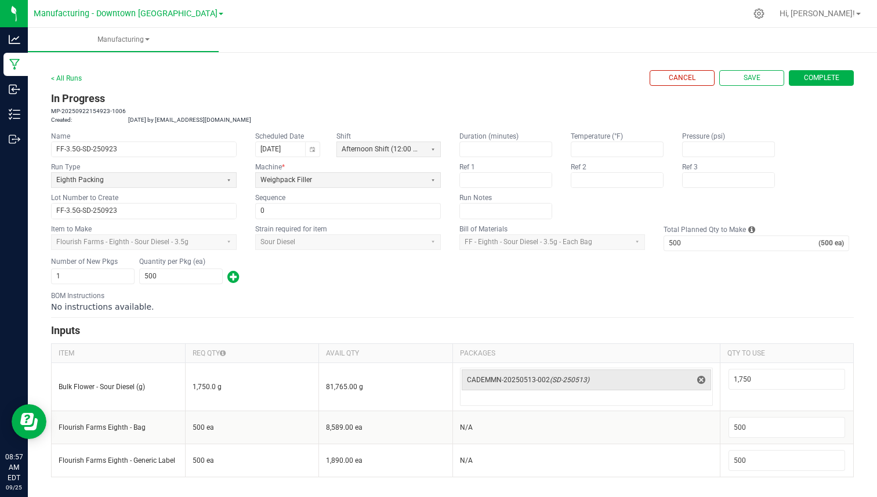
click at [463, 132] on kendo-label "Duration (minutes)" at bounding box center [488, 136] width 59 height 8
drag, startPoint x: 463, startPoint y: 132, endPoint x: 506, endPoint y: 132, distance: 42.3
click at [506, 132] on kendo-label "Duration (minutes)" at bounding box center [488, 136] width 59 height 8
click at [504, 144] on input at bounding box center [506, 149] width 92 height 14
type input "75"
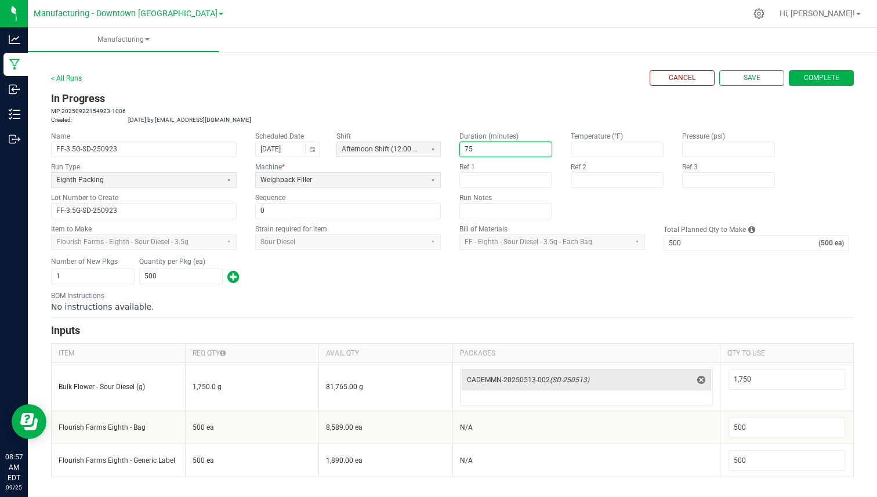
click at [474, 157] on input "75" at bounding box center [506, 149] width 92 height 14
click at [467, 153] on input "75" at bounding box center [506, 149] width 92 height 14
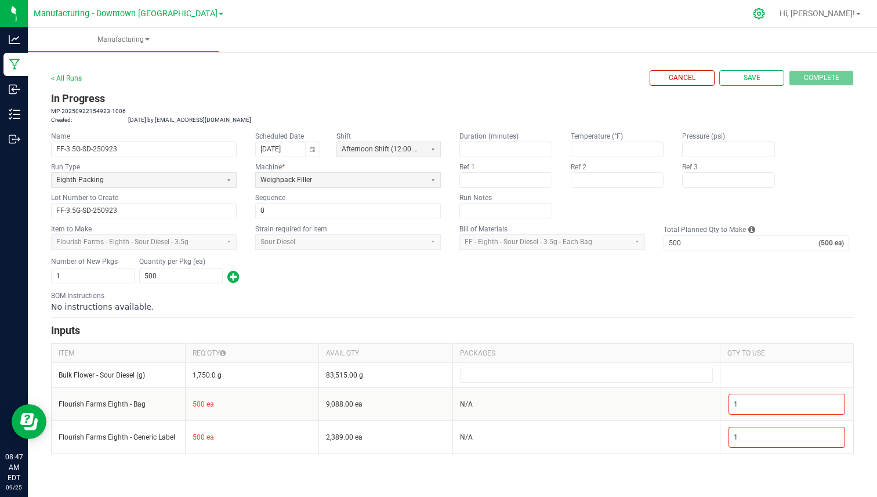
click at [767, 10] on div at bounding box center [759, 14] width 16 height 12
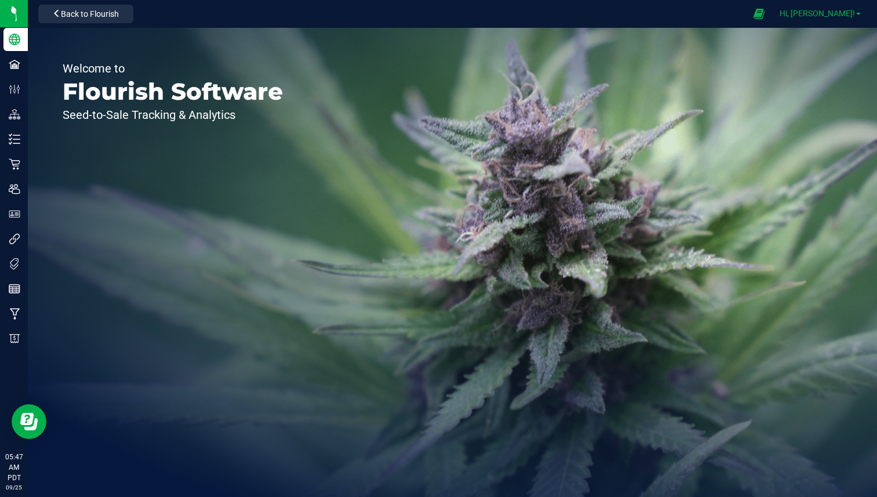
click at [819, 10] on span "Hi, [PERSON_NAME]!" at bounding box center [816, 13] width 75 height 9
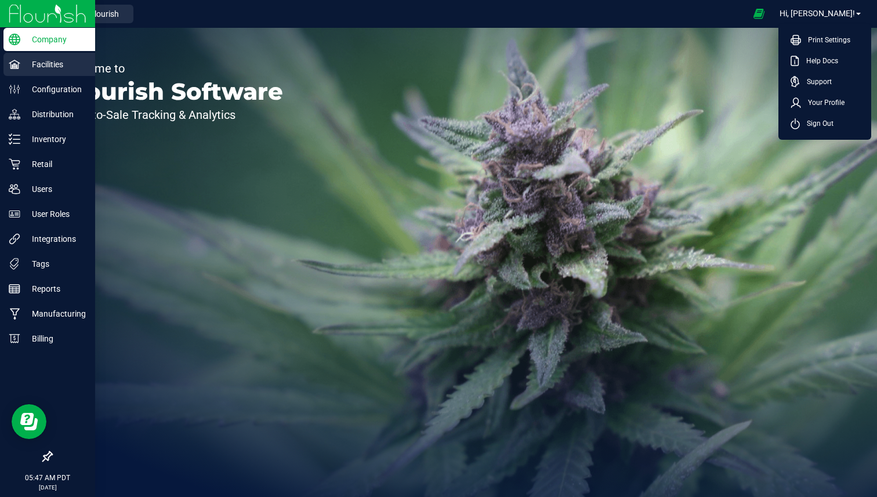
click at [51, 62] on p "Facilities" at bounding box center [55, 64] width 70 height 14
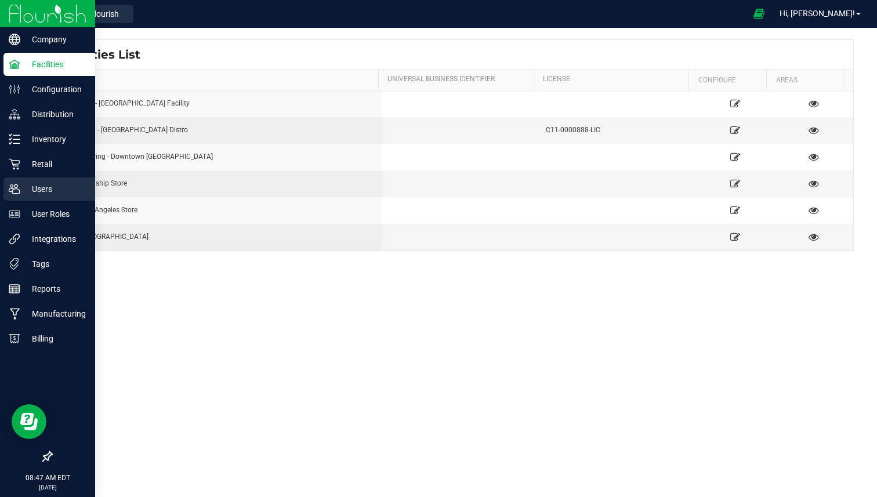
click at [34, 177] on div "Users" at bounding box center [49, 188] width 92 height 23
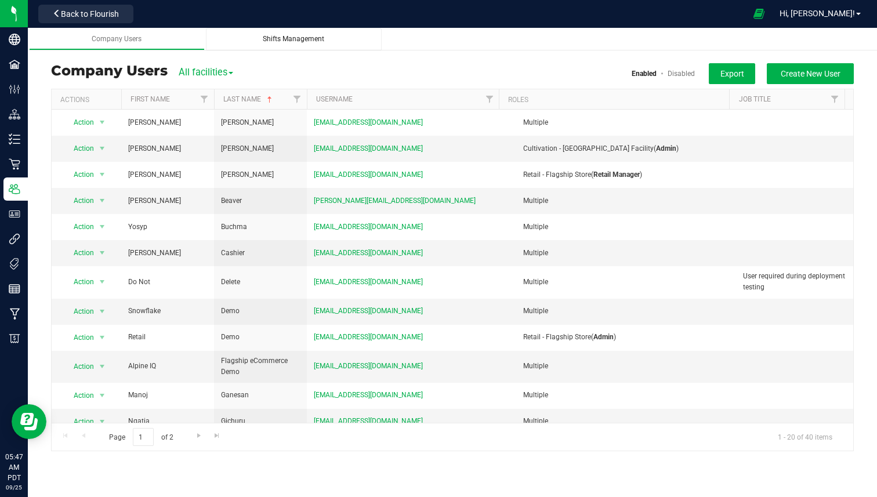
click at [278, 48] on link "Shifts Management" at bounding box center [294, 39] width 176 height 23
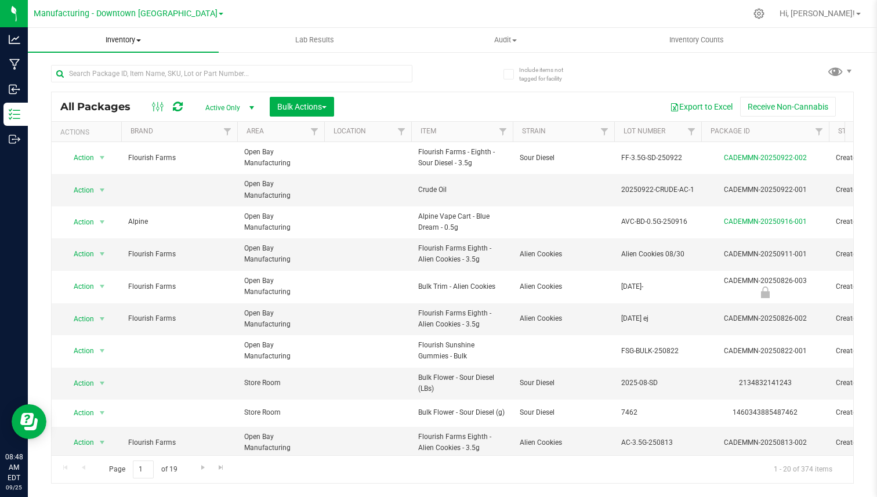
click at [122, 39] on span "Inventory" at bounding box center [123, 40] width 191 height 10
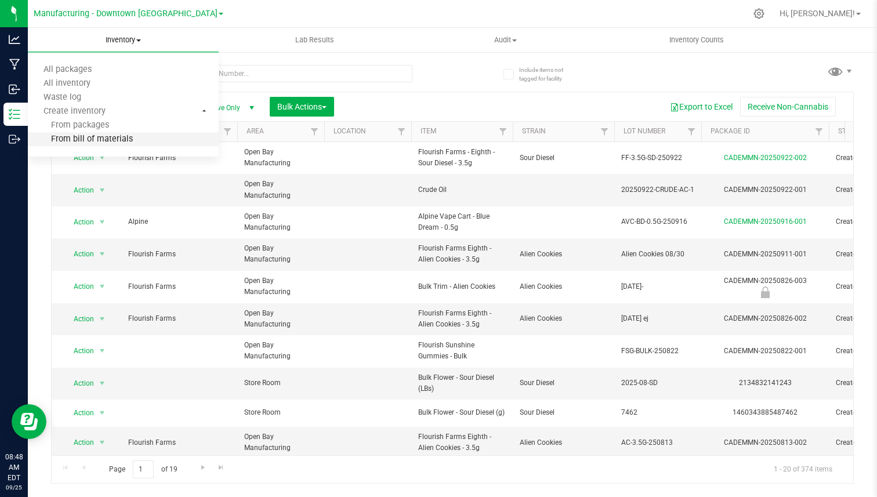
click at [112, 139] on span "From bill of materials" at bounding box center [80, 140] width 105 height 10
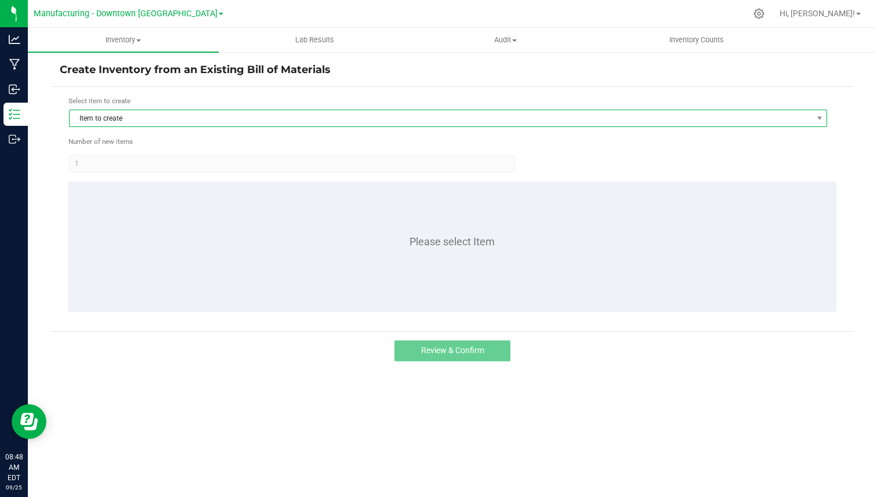
click at [173, 121] on span "Item to create" at bounding box center [441, 118] width 742 height 16
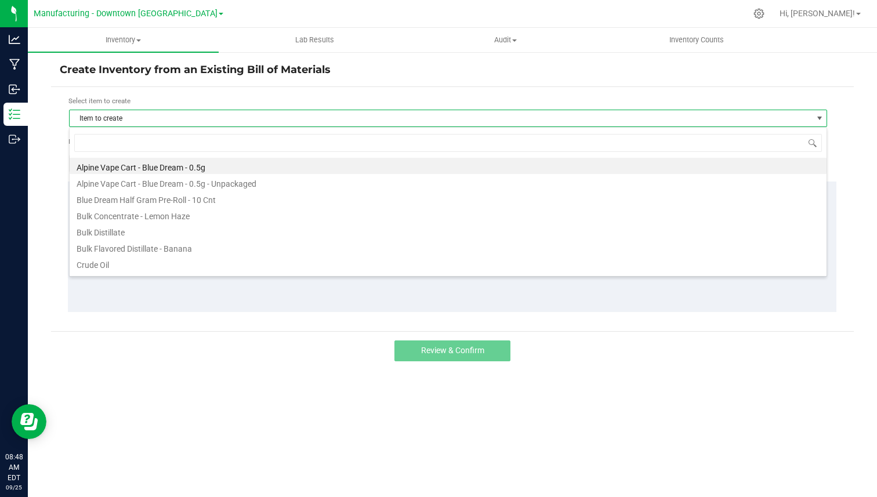
scroll to position [17, 758]
click at [161, 163] on li "Alpine Vape Cart - Blue Dream - 0.5g" at bounding box center [448, 166] width 757 height 16
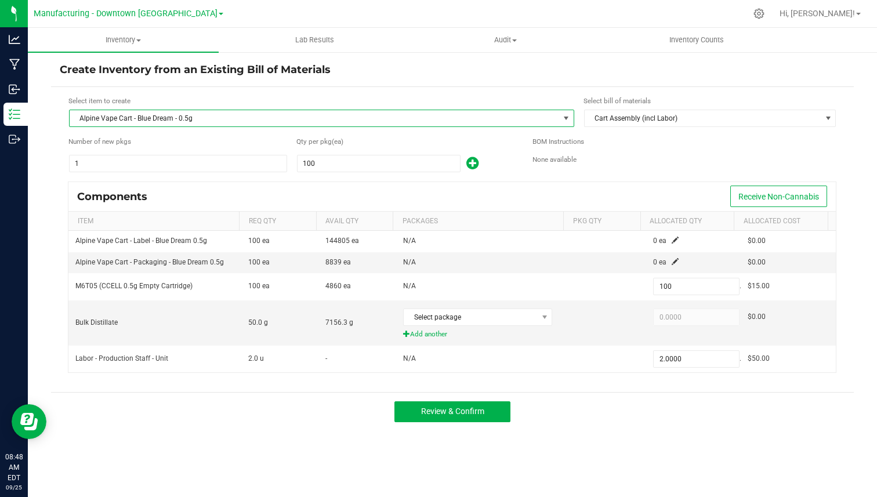
click at [253, 113] on span "Alpine Vape Cart - Blue Dream - 0.5g" at bounding box center [314, 118] width 489 height 16
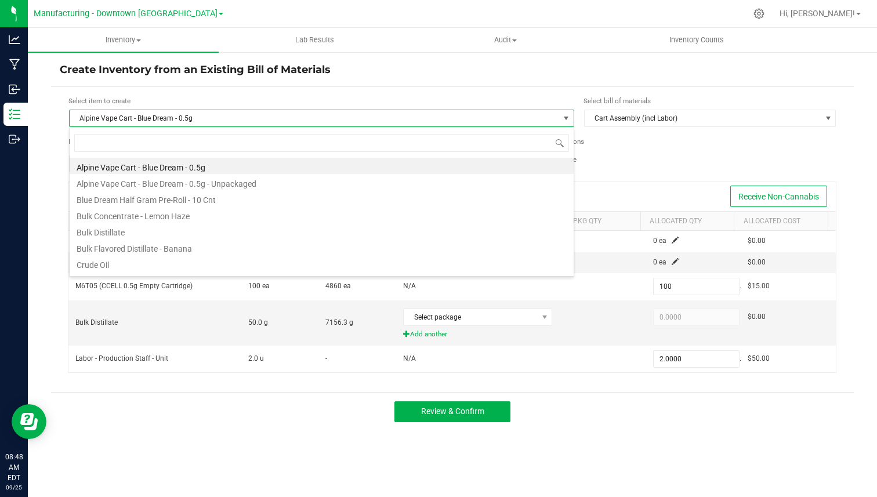
scroll to position [17, 504]
type input "Flourish Farms - Eighth - Sour Diesel - 3.5g"
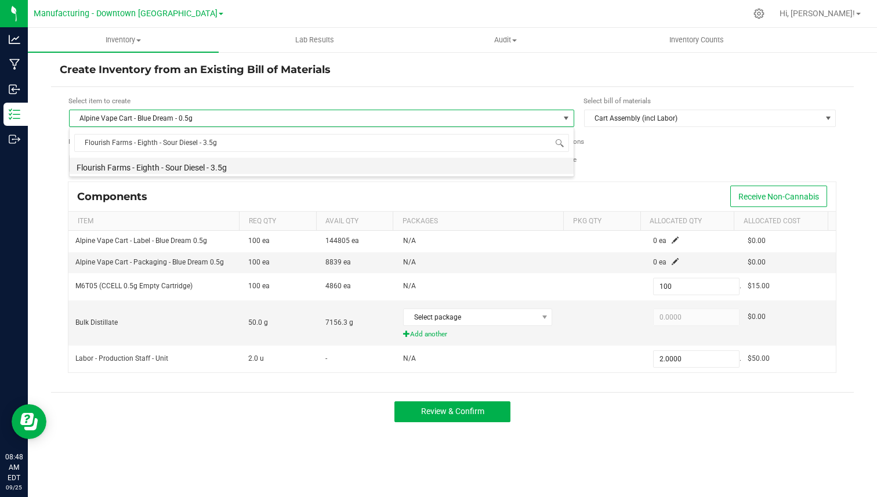
click at [210, 166] on li "Flourish Farms - Eighth - Sour Diesel - 3.5g" at bounding box center [322, 166] width 504 height 16
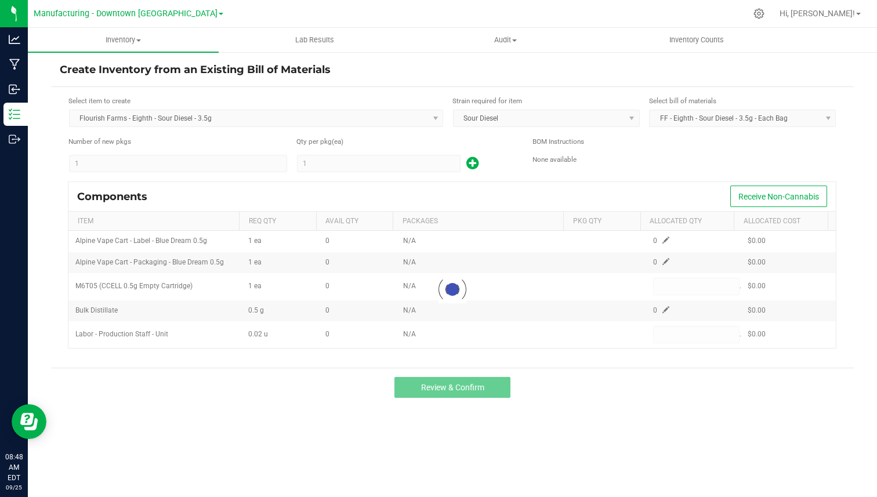
type input "1"
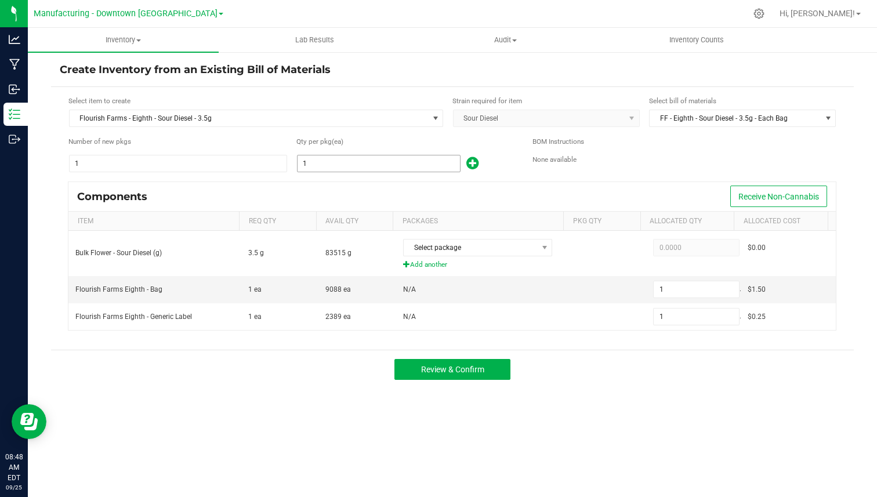
click at [342, 166] on input "1" at bounding box center [378, 163] width 162 height 16
type input "5"
type input "50"
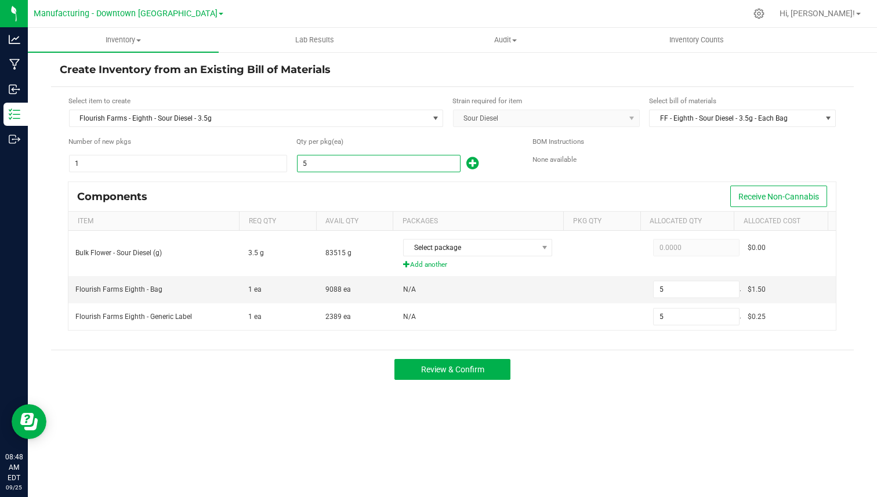
type input "50"
type input "500"
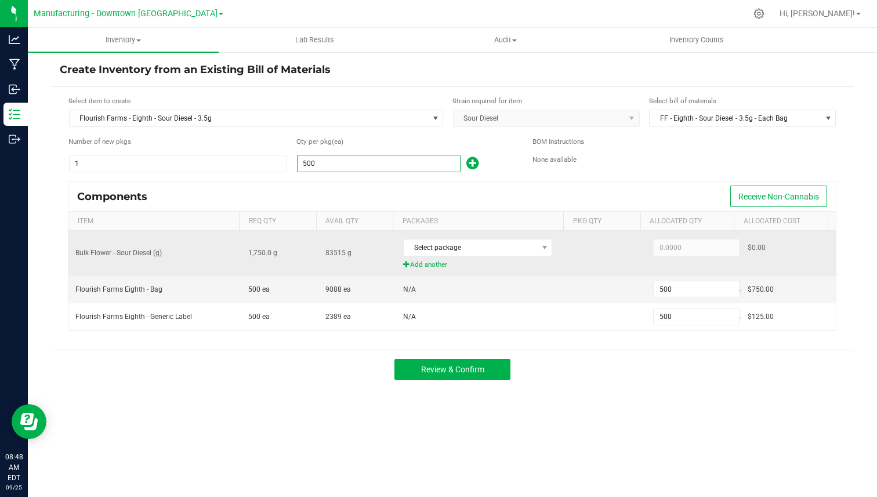
type input "500"
click at [448, 233] on td "Select package Add another" at bounding box center [482, 253] width 172 height 45
click at [449, 238] on div "Select package" at bounding box center [477, 247] width 149 height 18
click at [449, 247] on span "Select package" at bounding box center [470, 247] width 133 height 16
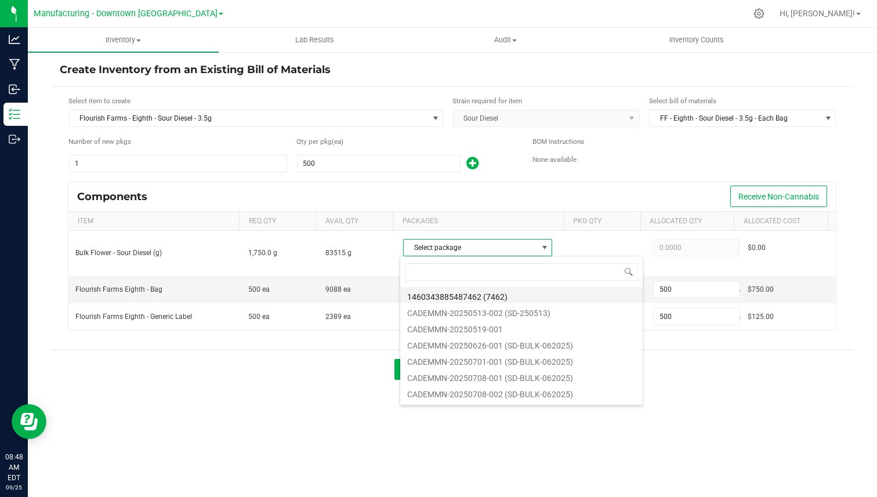
scroll to position [17, 147]
drag, startPoint x: 452, startPoint y: 322, endPoint x: 455, endPoint y: 315, distance: 7.9
click at [455, 287] on ul "1460343885487462 (7462) CADEMMN-20250513-002 (SD-250513) CADEMMN-20250519-001 C…" at bounding box center [521, 287] width 242 height 0
click at [455, 315] on li "CADEMMN-20250513-002 (SD-250513)" at bounding box center [521, 311] width 242 height 16
type input "1,750.0000"
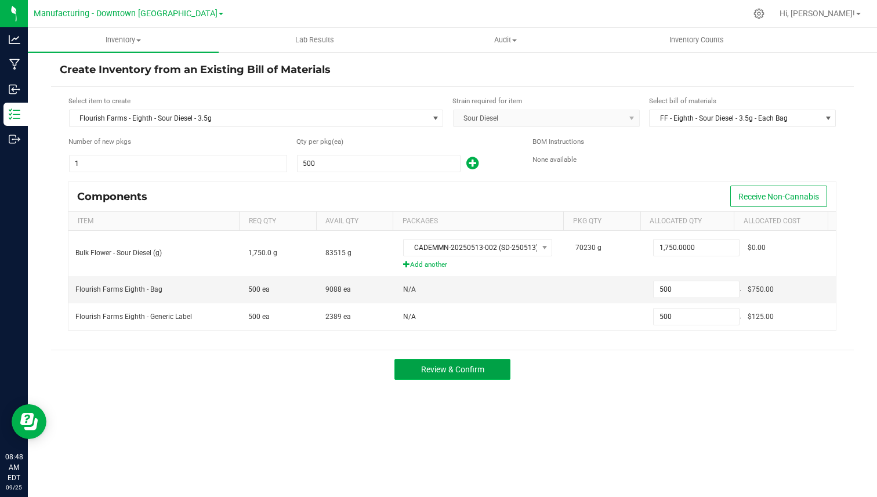
click at [493, 365] on button "Review & Confirm" at bounding box center [452, 369] width 116 height 21
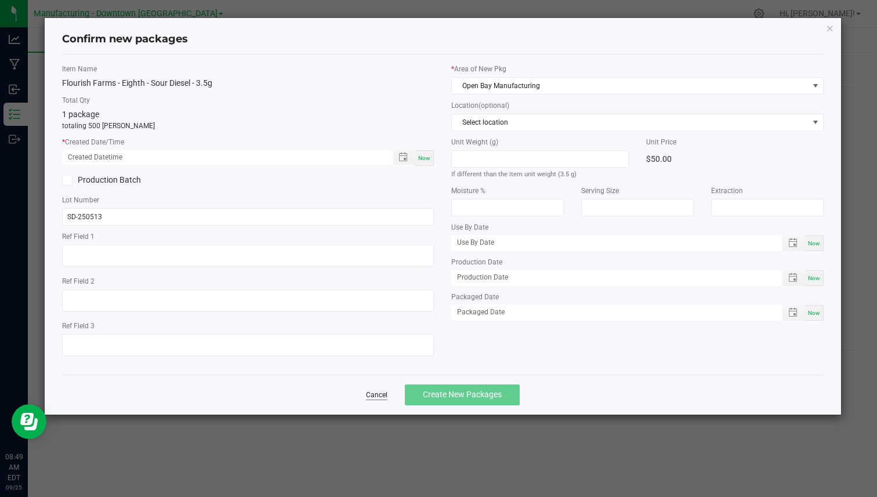
click at [383, 395] on link "Cancel" at bounding box center [376, 395] width 21 height 10
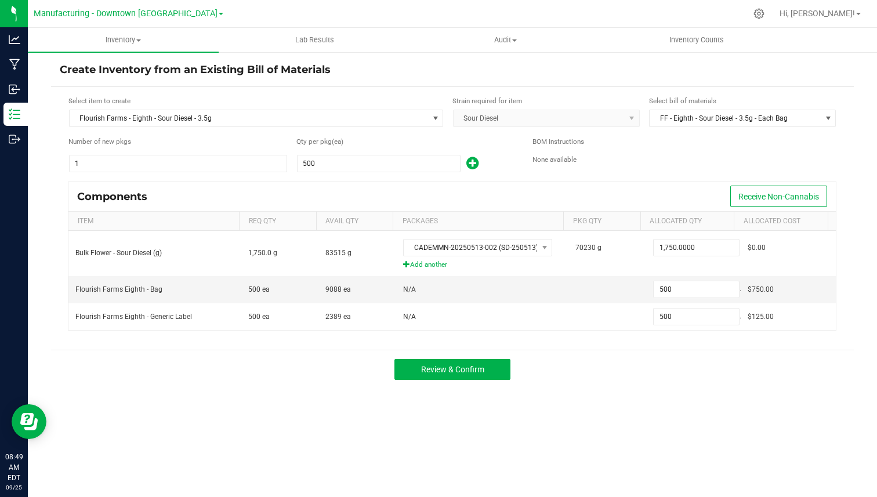
click at [125, 69] on h4 "Create Inventory from an Existing Bill of Materials" at bounding box center [452, 70] width 785 height 15
click at [119, 70] on h4 "Create Inventory from an Existing Bill of Materials" at bounding box center [452, 70] width 785 height 15
drag, startPoint x: 119, startPoint y: 70, endPoint x: 320, endPoint y: 68, distance: 200.6
click at [321, 68] on h4 "Create Inventory from an Existing Bill of Materials" at bounding box center [452, 70] width 785 height 15
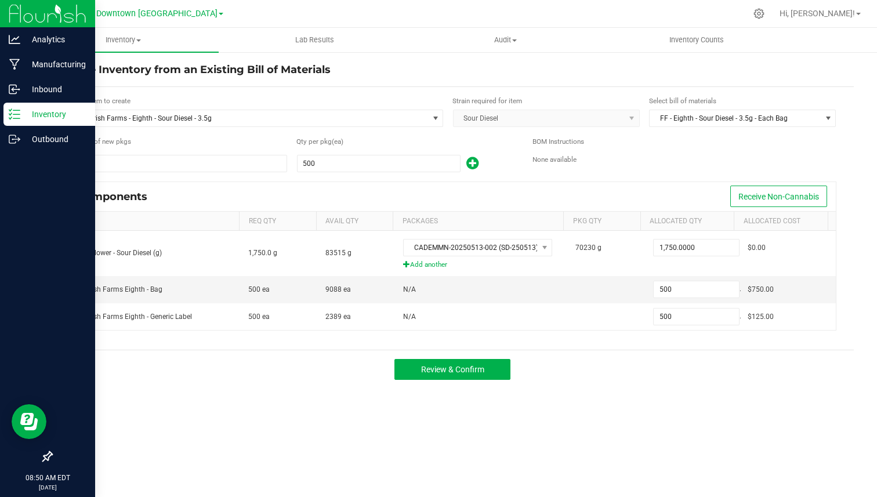
click at [21, 114] on p "Inventory" at bounding box center [55, 114] width 70 height 14
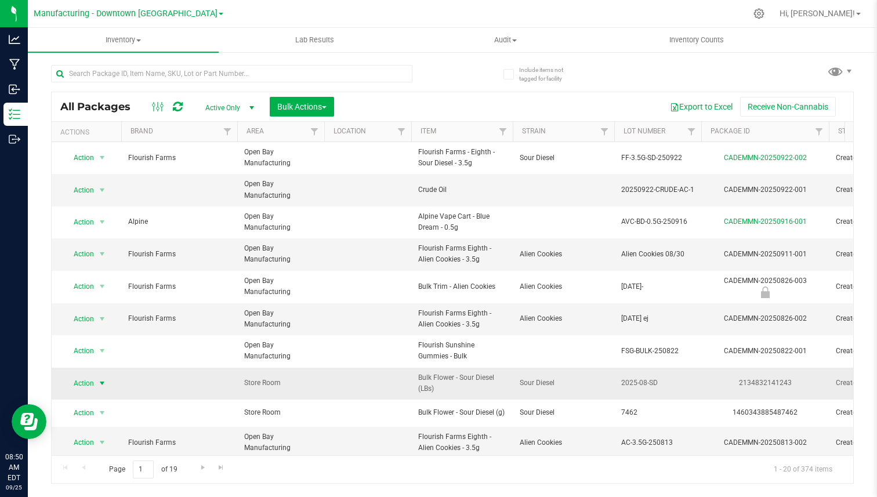
click at [102, 382] on span "select" at bounding box center [101, 383] width 9 height 9
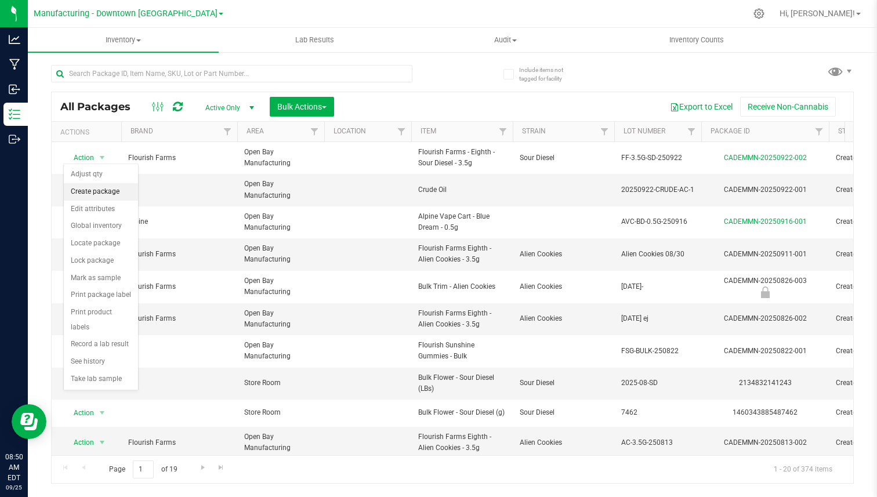
click at [109, 188] on li "Create package" at bounding box center [101, 191] width 74 height 17
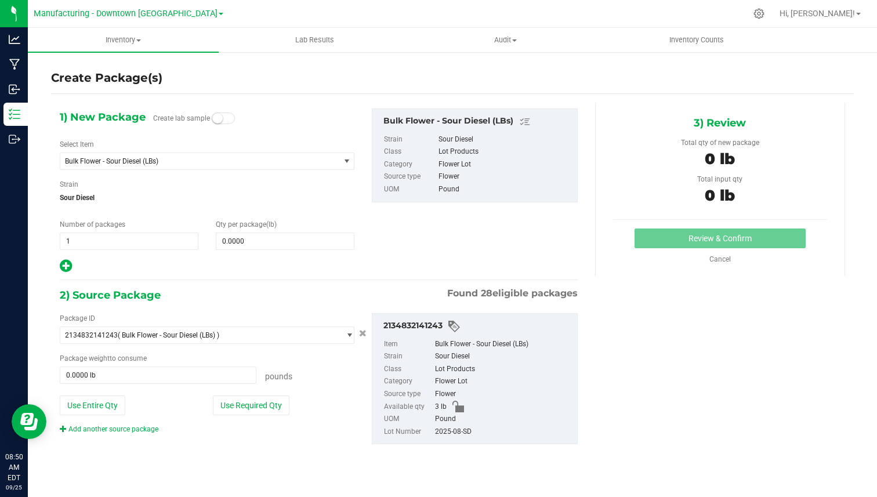
click at [139, 172] on div "1) New Package Create lab sample Select Item Bulk Flower - Sour Diesel (LBs) Al…" at bounding box center [207, 190] width 312 height 165
click at [147, 167] on span "Bulk Flower - Sour Diesel (LBs)" at bounding box center [199, 161] width 279 height 16
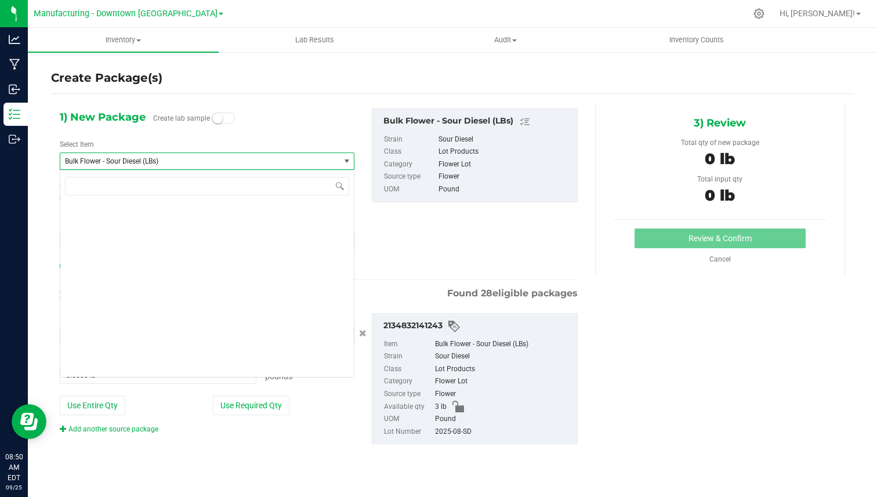
scroll to position [438, 0]
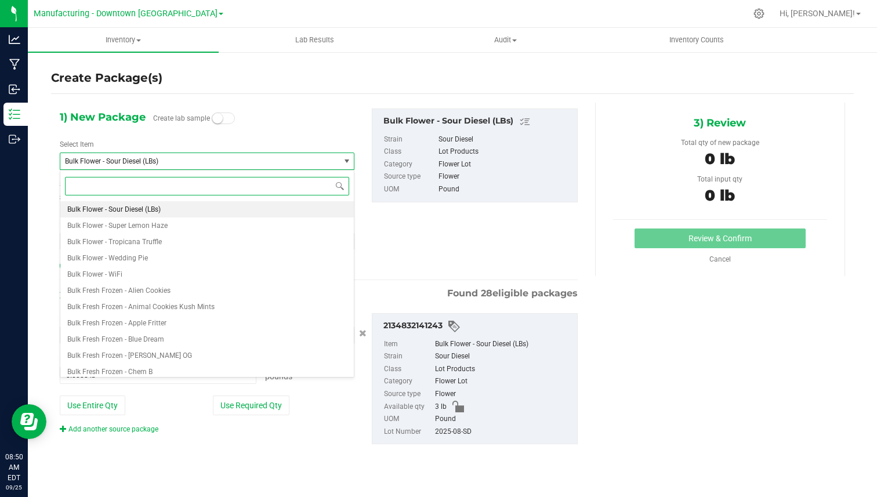
paste input "Flourish Farms - Eighth - Sour Diesel - 3.5g"
type input "Flourish Farms - Eighth - Sour Diesel - 3.5g"
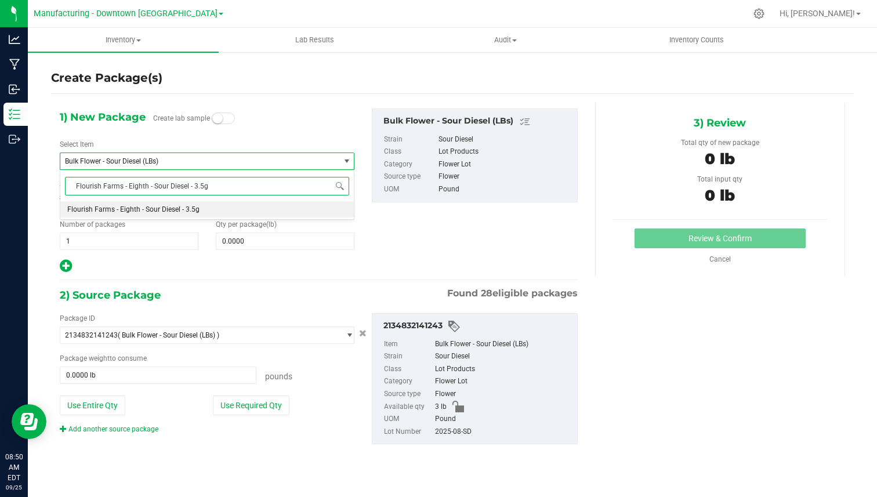
click at [143, 204] on li "Flourish Farms - Eighth - Sour Diesel - 3.5g" at bounding box center [206, 209] width 293 height 16
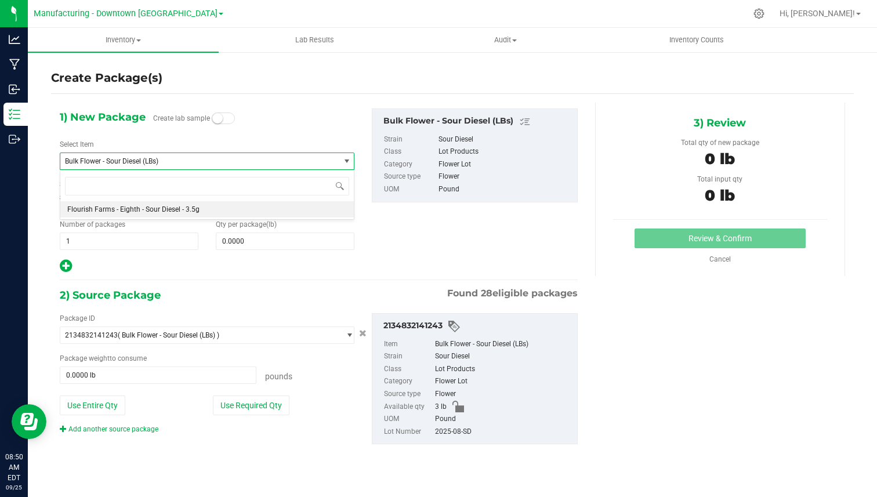
type input "0"
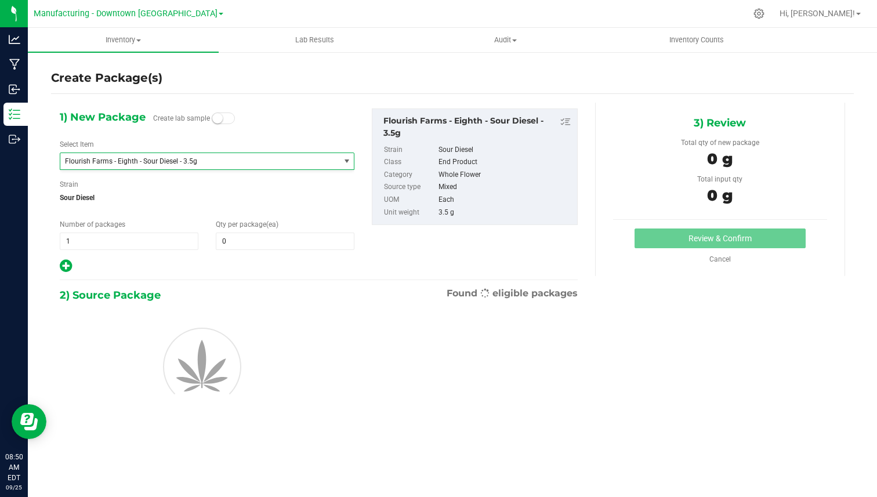
scroll to position [1331, 0]
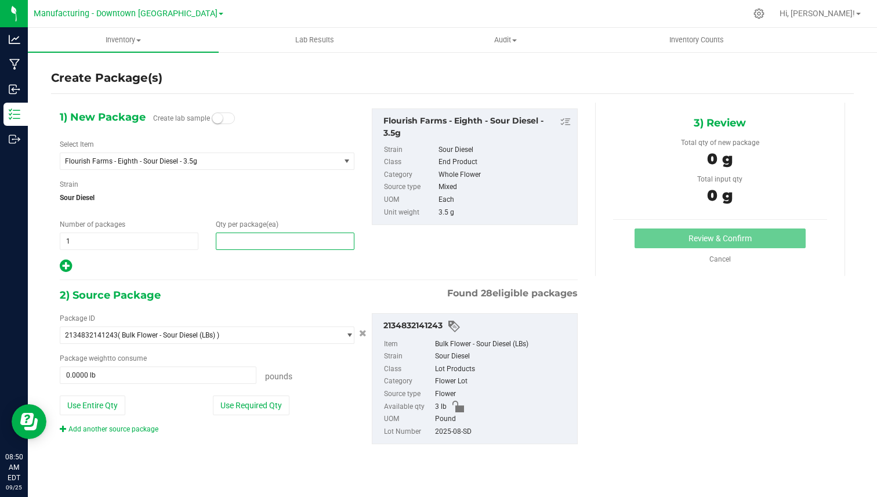
click at [238, 245] on span at bounding box center [285, 241] width 139 height 17
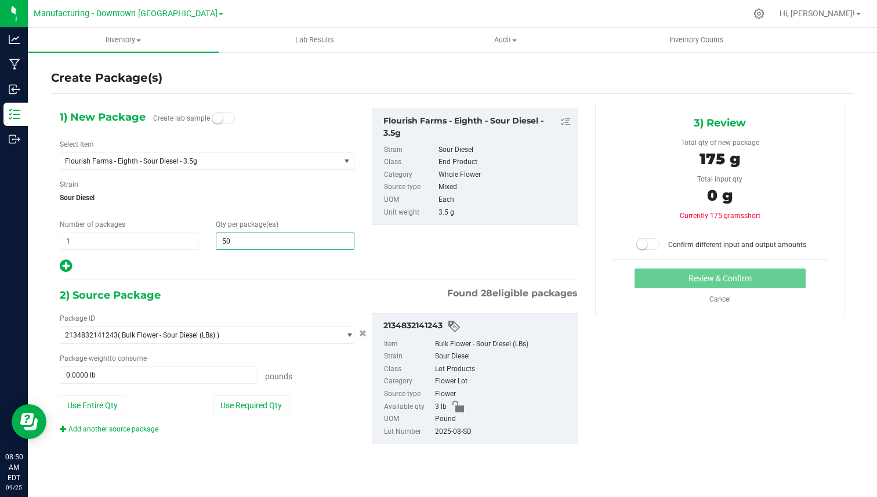
type input "500"
click at [253, 405] on button "Use Required Qty" at bounding box center [251, 405] width 77 height 20
type input "3.0000 lb"
click at [245, 248] on span "500 500" at bounding box center [285, 241] width 139 height 17
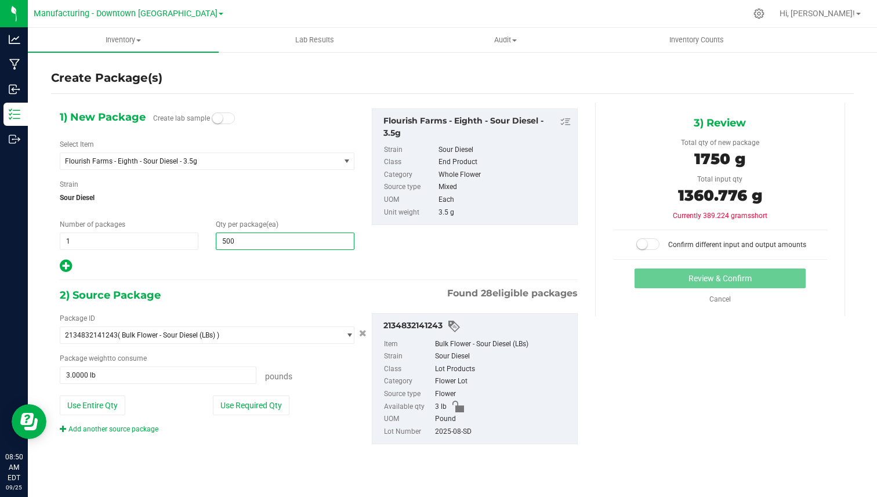
click at [245, 248] on input "500" at bounding box center [284, 241] width 137 height 16
type input "50"
click at [246, 406] on button "Use Required Qty" at bounding box center [251, 405] width 77 height 20
type input "0.3858 lb"
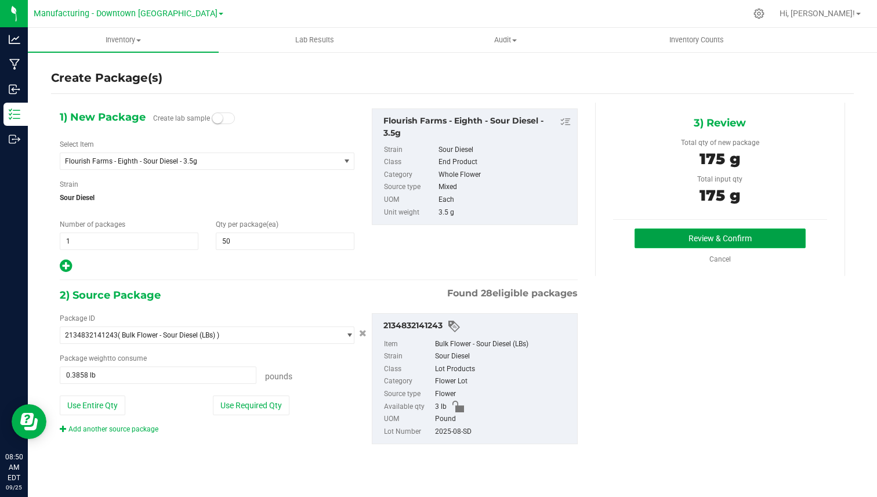
click at [665, 234] on button "Review & Confirm" at bounding box center [719, 238] width 171 height 20
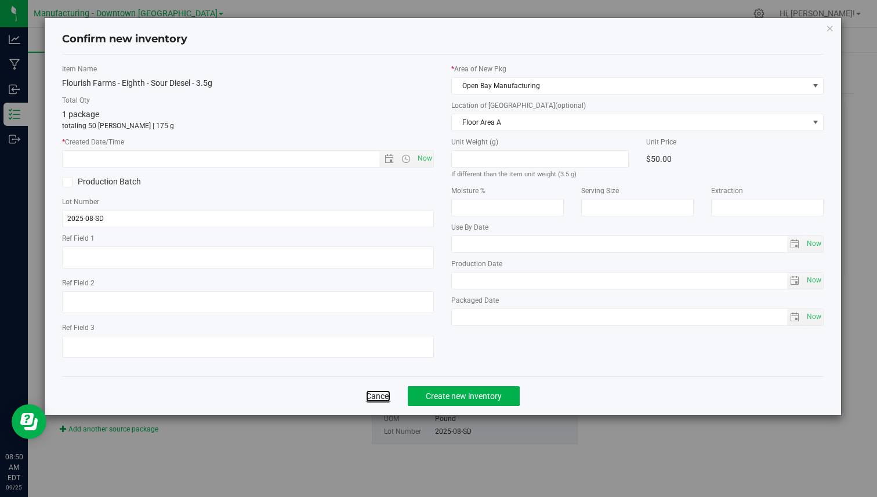
click at [385, 400] on link "Cancel" at bounding box center [378, 396] width 24 height 12
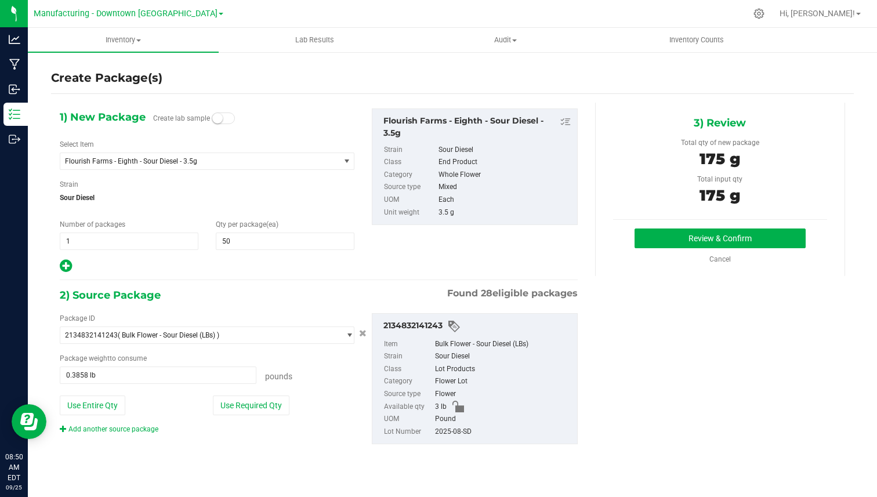
click at [412, 331] on div "2134832141243" at bounding box center [476, 326] width 187 height 14
click at [497, 344] on div "Bulk Flower - Sour Diesel (LBs)" at bounding box center [503, 344] width 136 height 13
drag, startPoint x: 421, startPoint y: 346, endPoint x: 538, endPoint y: 346, distance: 117.1
click at [539, 346] on li "Item Bulk Flower - Sour Diesel (LBs)" at bounding box center [477, 344] width 187 height 13
